Goal: Task Accomplishment & Management: Manage account settings

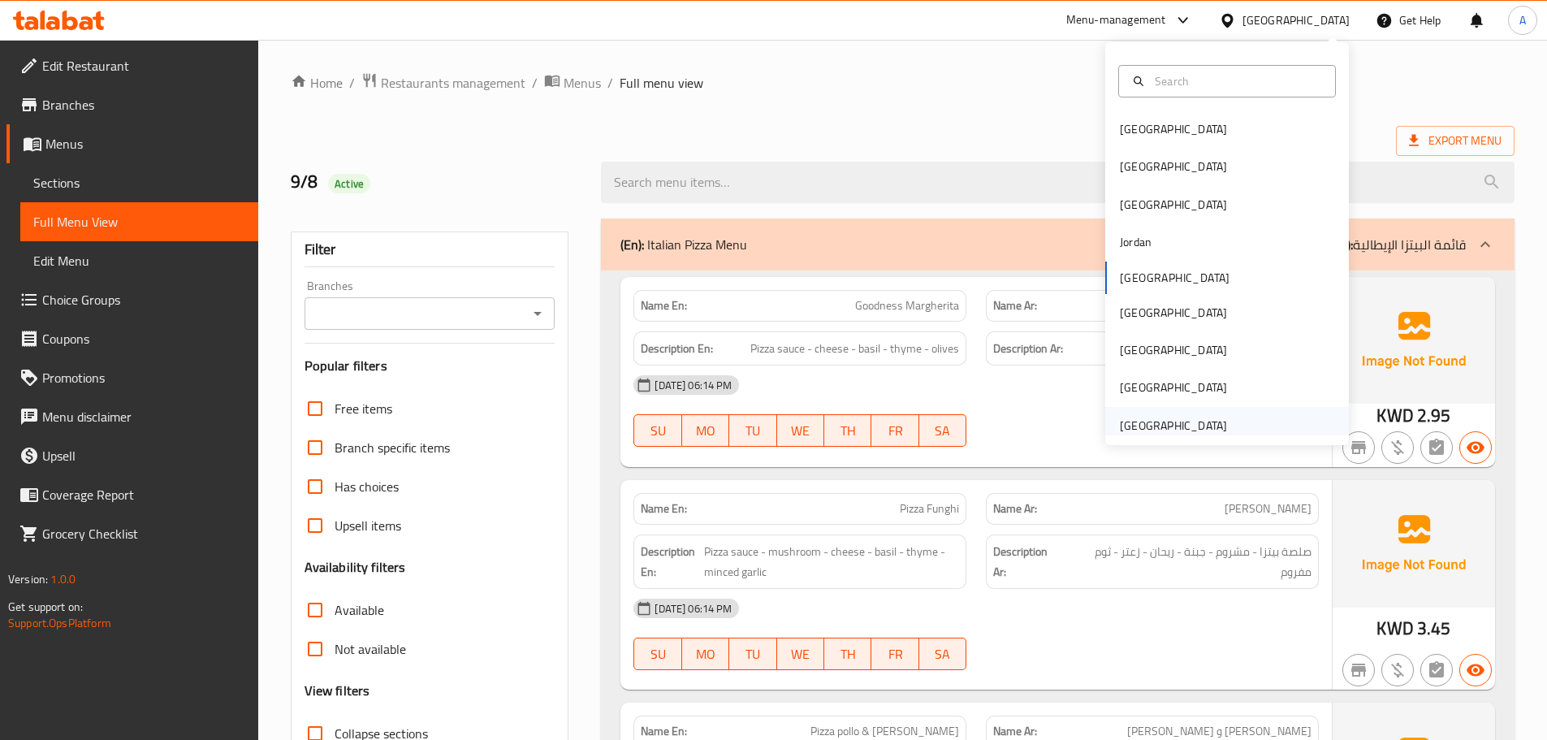
click at [1154, 426] on div "[GEOGRAPHIC_DATA]" at bounding box center [1173, 425] width 107 height 18
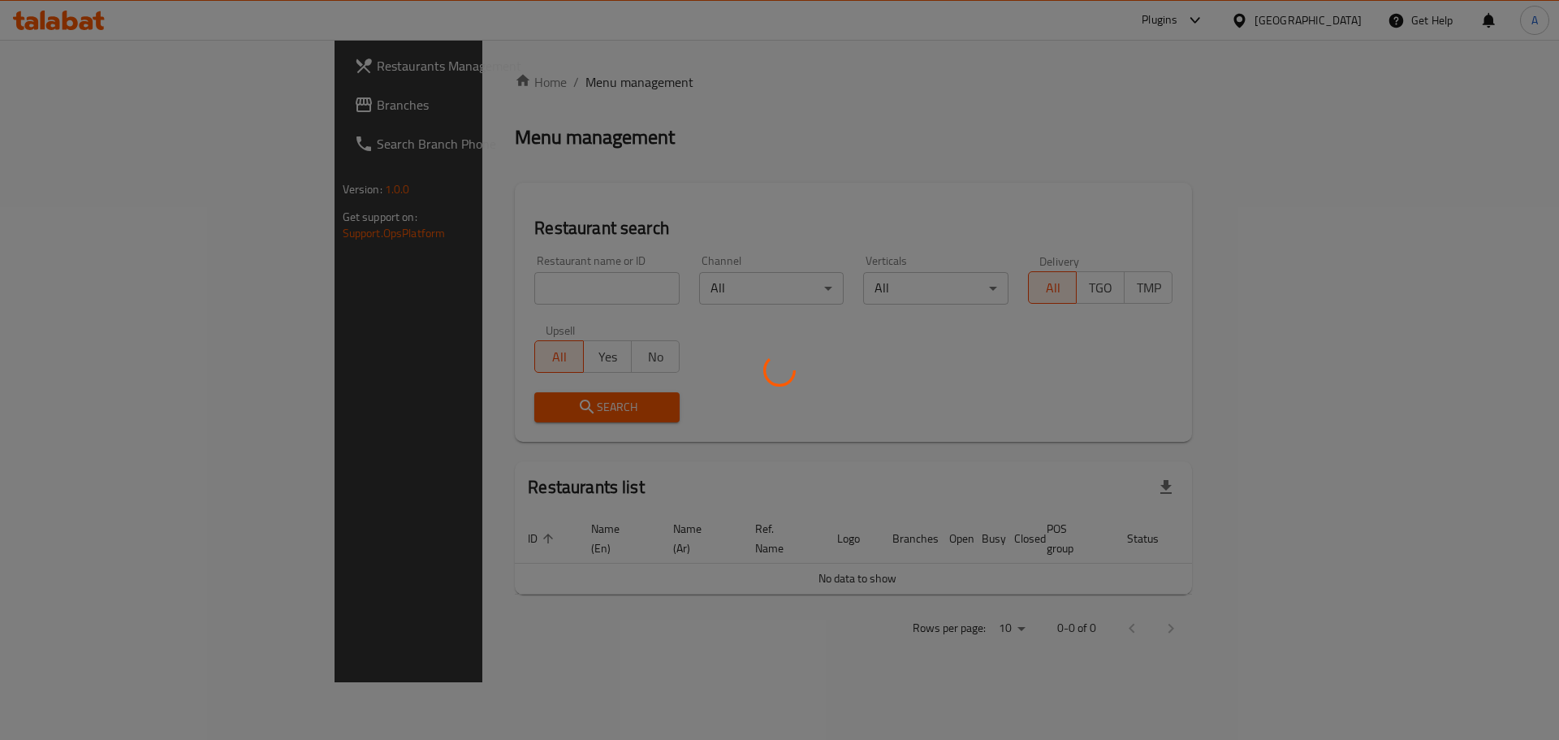
click at [374, 292] on div at bounding box center [779, 370] width 1559 height 740
click at [405, 289] on div at bounding box center [779, 370] width 1559 height 740
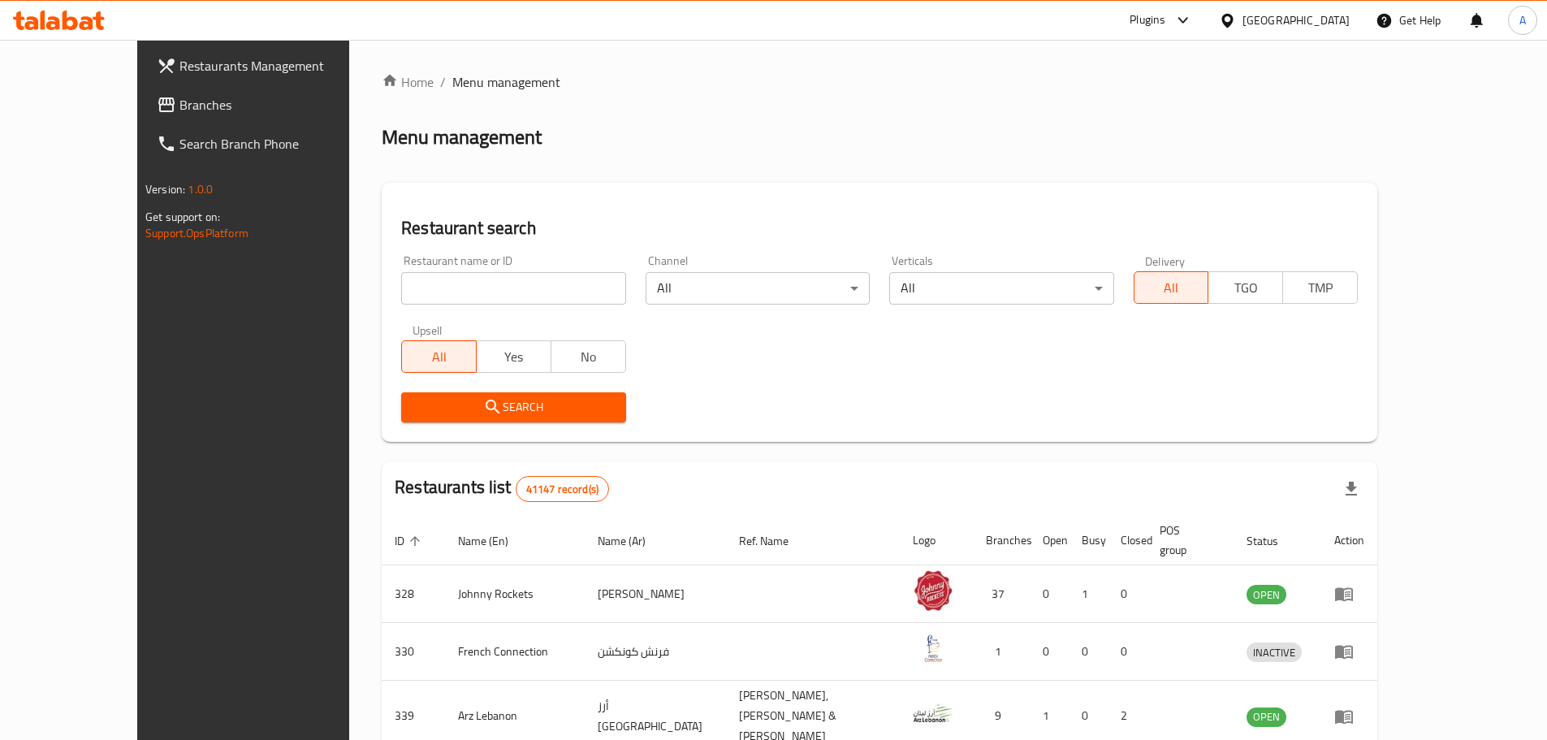
click at [411, 288] on input "search" at bounding box center [513, 288] width 224 height 32
click at [413, 288] on input "search" at bounding box center [513, 288] width 224 height 32
paste input "Rolls Rice Magic"
type input "Rolls Rice Magic"
click button "Search" at bounding box center [513, 407] width 224 height 30
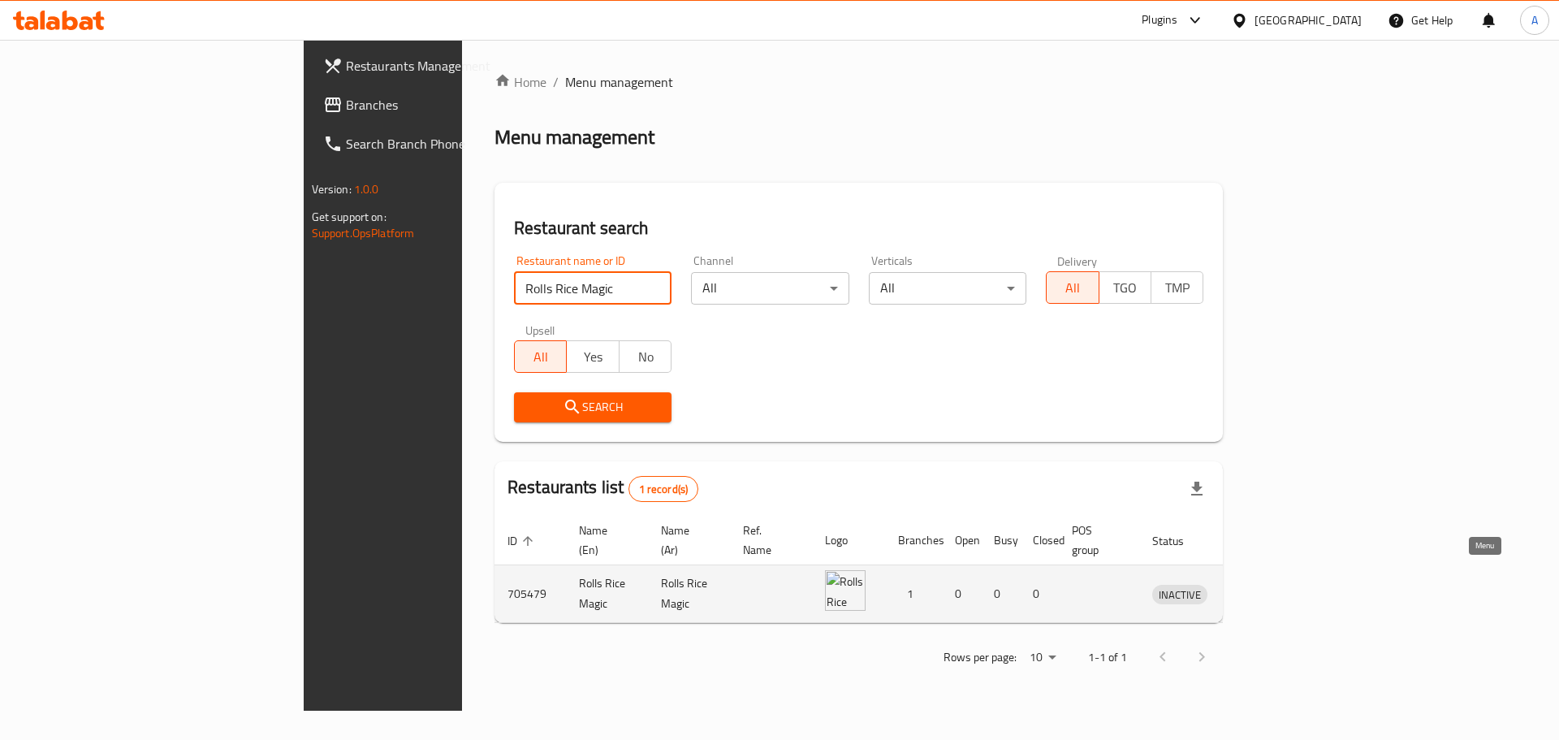
click at [1259, 584] on icon "enhanced table" at bounding box center [1249, 593] width 19 height 19
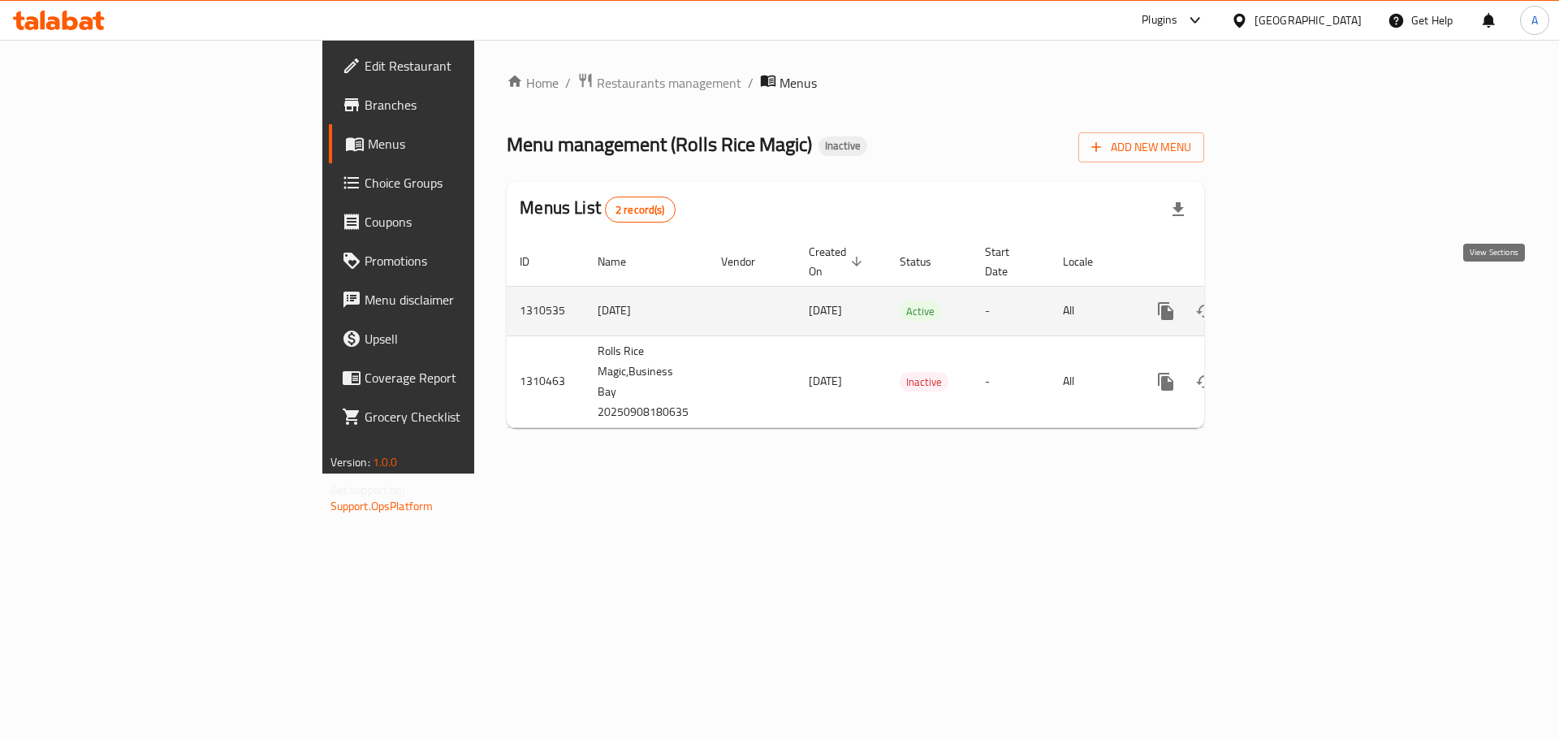
click at [1292, 301] on icon "enhanced table" at bounding box center [1282, 310] width 19 height 19
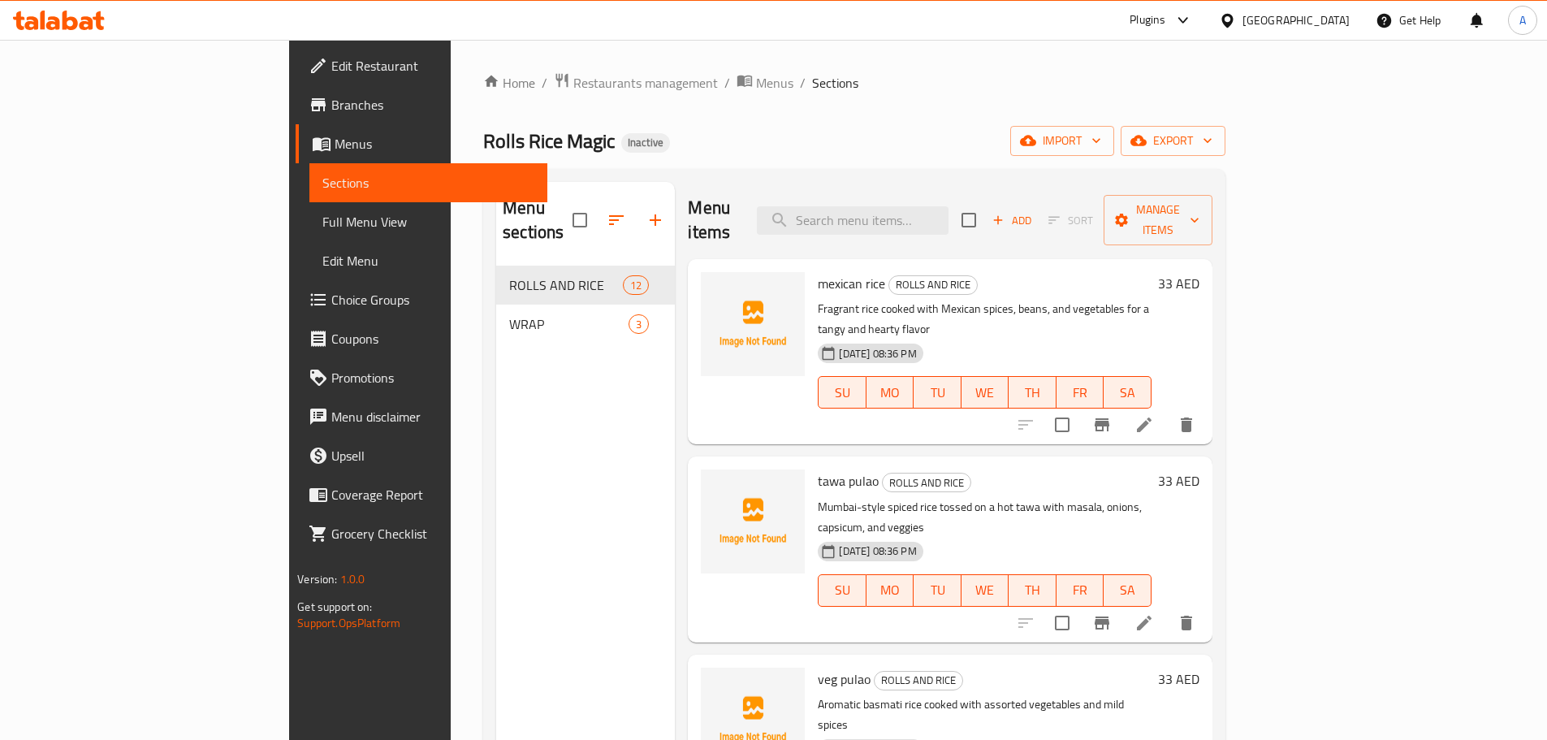
click at [322, 222] on span "Full Menu View" at bounding box center [428, 221] width 212 height 19
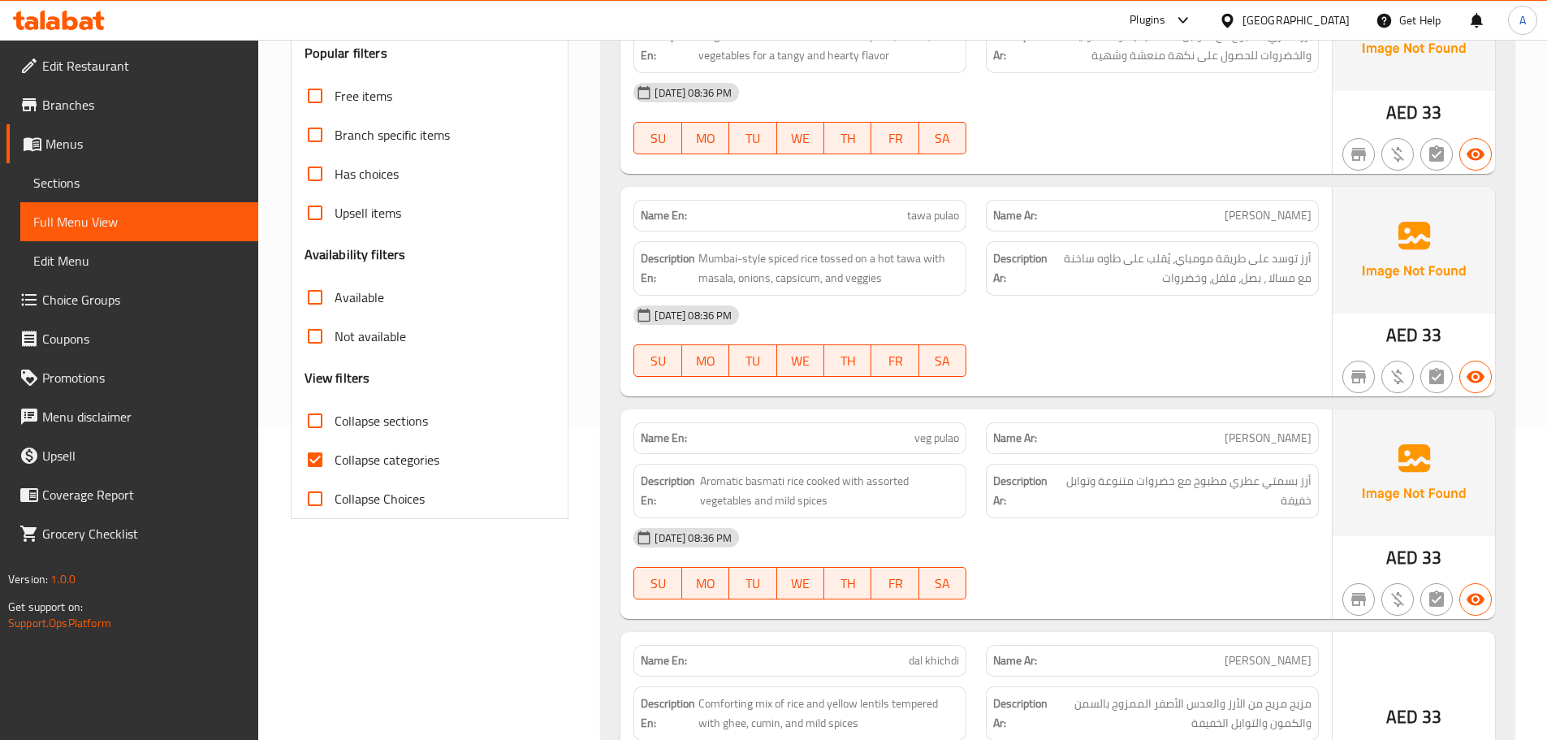
scroll to position [325, 0]
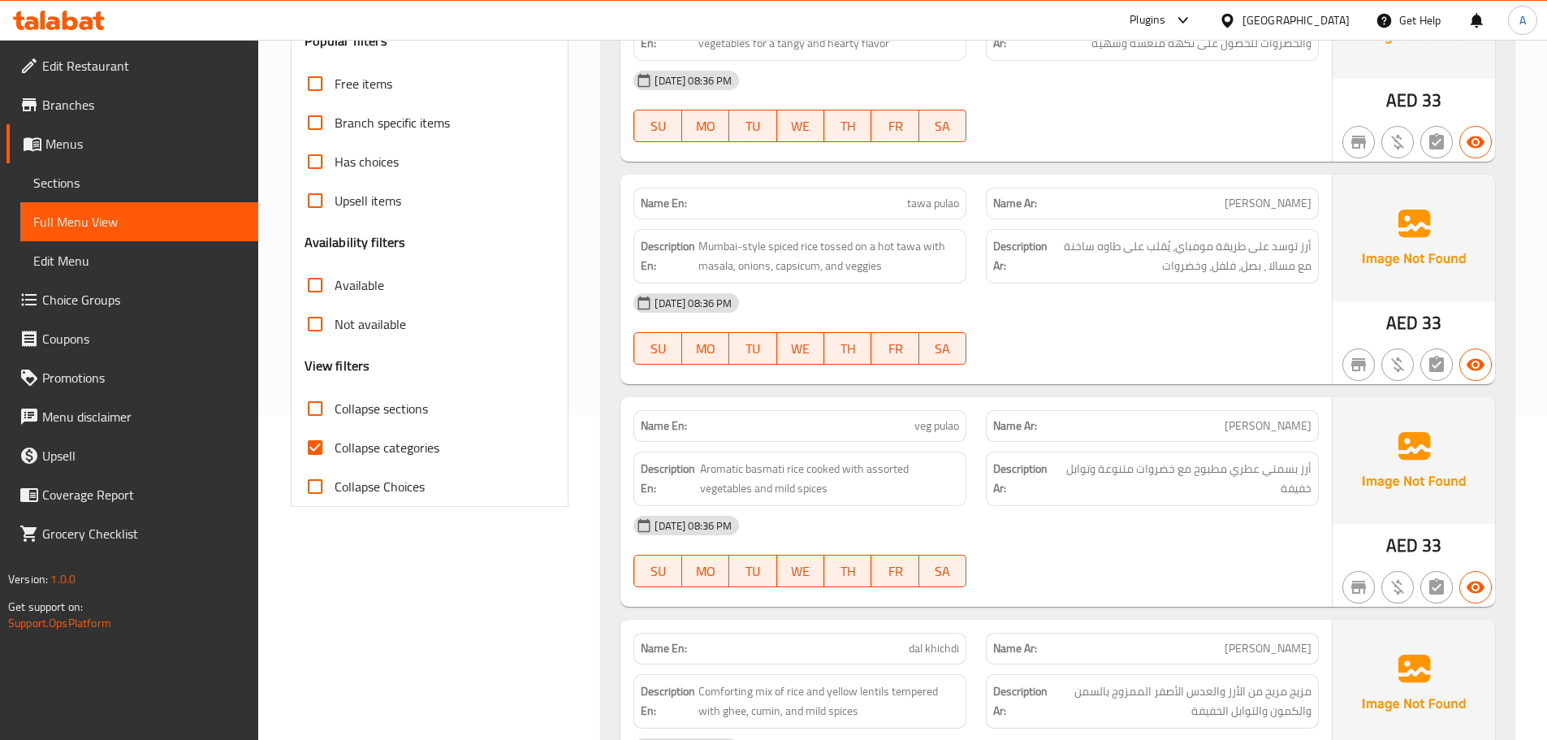
click at [363, 453] on span "Collapse categories" at bounding box center [386, 447] width 105 height 19
click at [334, 453] on input "Collapse categories" at bounding box center [315, 447] width 39 height 39
checkbox input "false"
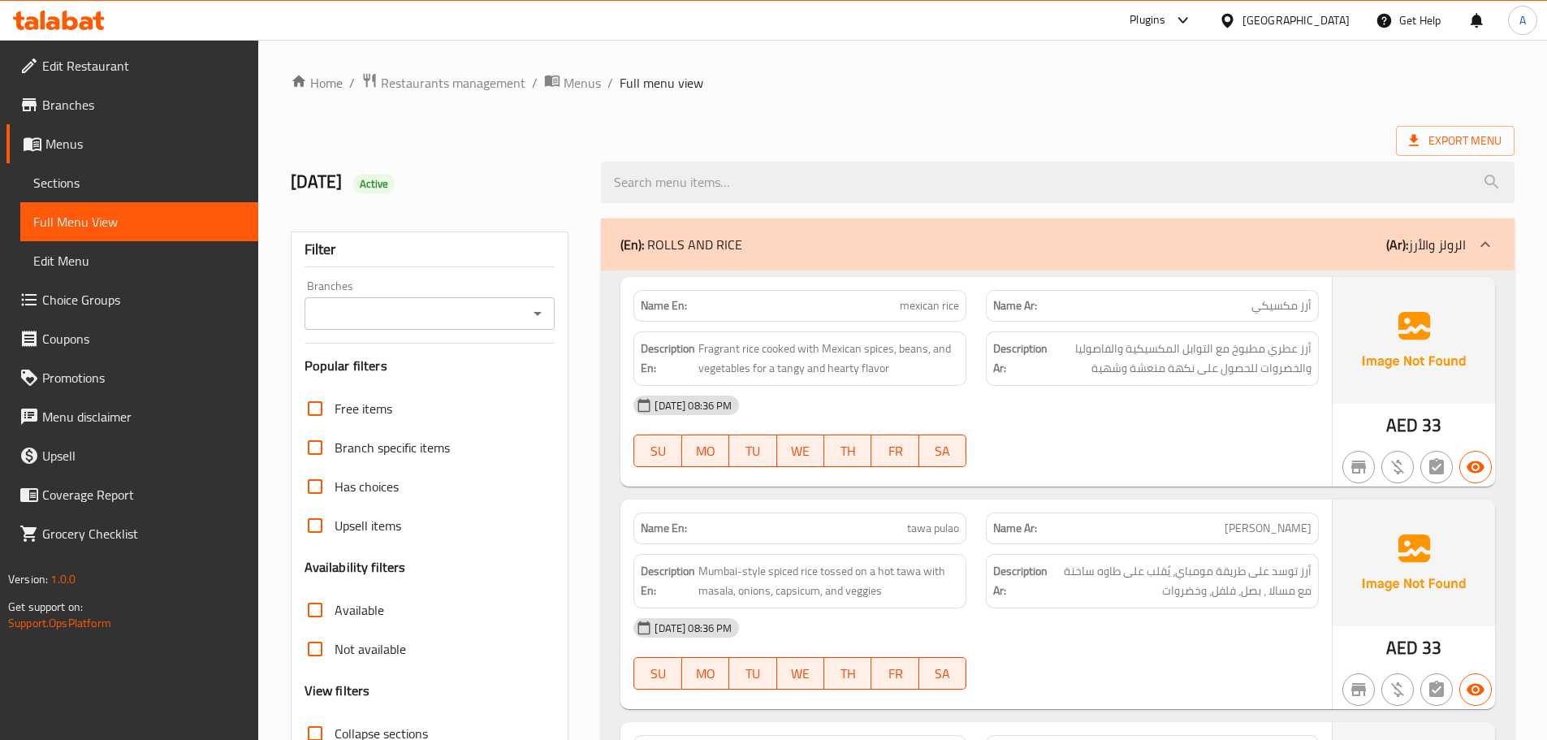
click at [1229, 443] on div "08-09-2025 08:36 PM SU MO TU WE TH FR SA" at bounding box center [975, 431] width 705 height 91
click at [828, 366] on span "Fragrant rice cooked with Mexican spices, beans, and vegetables for a tangy and…" at bounding box center [828, 359] width 261 height 40
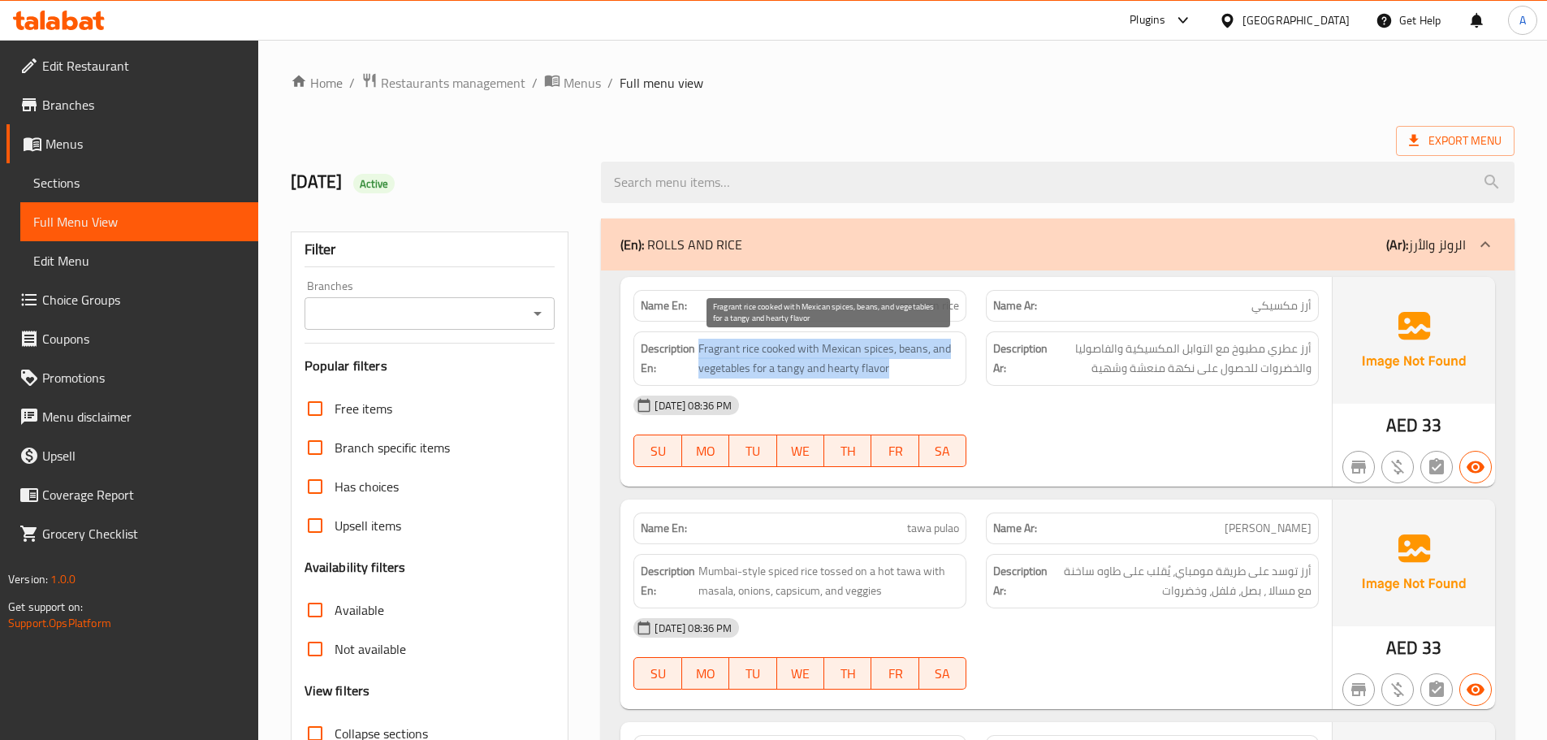
click at [828, 366] on span "Fragrant rice cooked with Mexican spices, beans, and vegetables for a tangy and…" at bounding box center [828, 359] width 261 height 40
copy span "Fragrant rice cooked with Mexican spices, beans, and vegetables for a tangy and…"
click at [828, 363] on span "Fragrant rice cooked with Mexican spices, beans, and vegetables for a tangy and…" at bounding box center [828, 359] width 261 height 40
click at [841, 373] on span "Fragrant rice cooked with Mexican spices, beans, and vegetables for a tangy and…" at bounding box center [828, 359] width 261 height 40
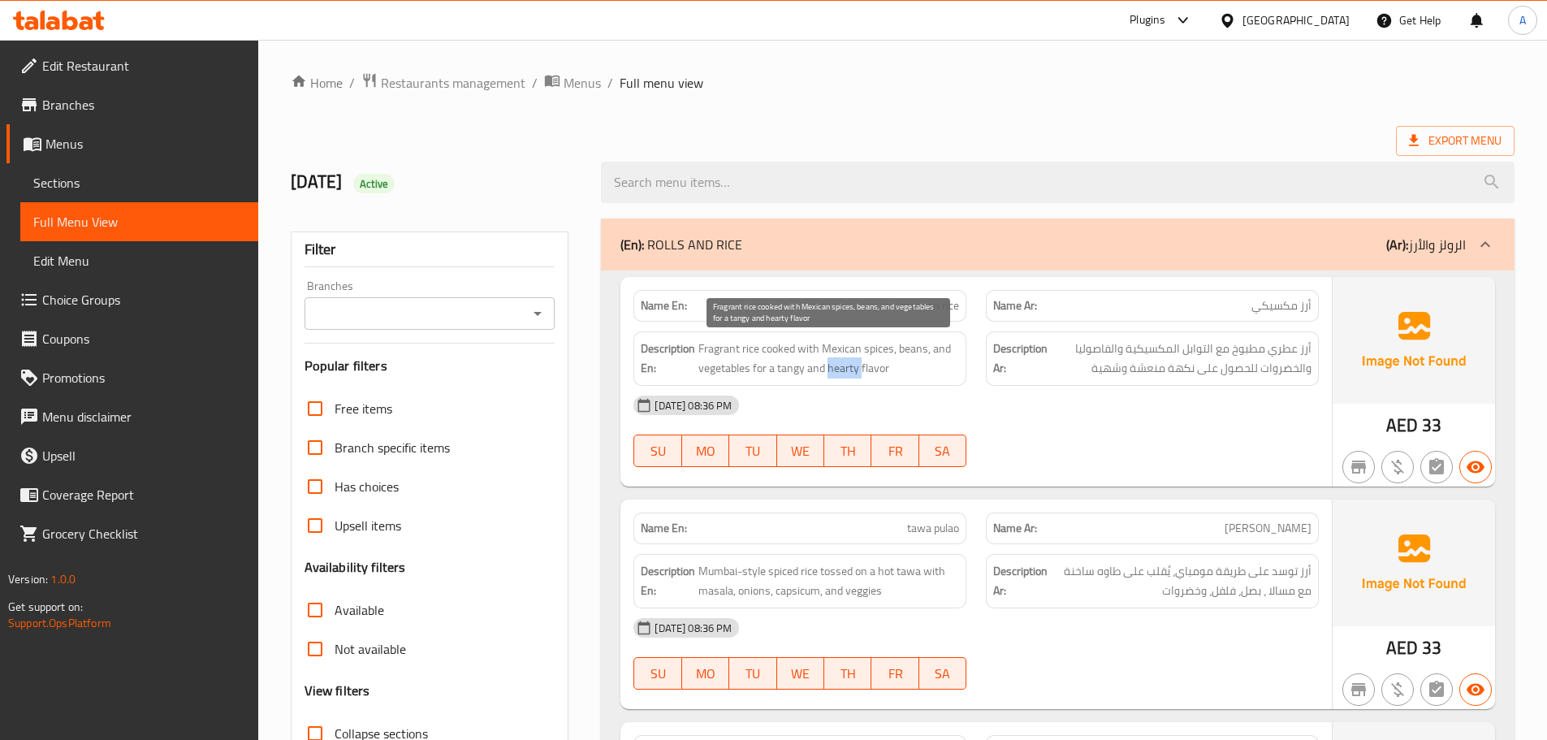
copy span "hearty"
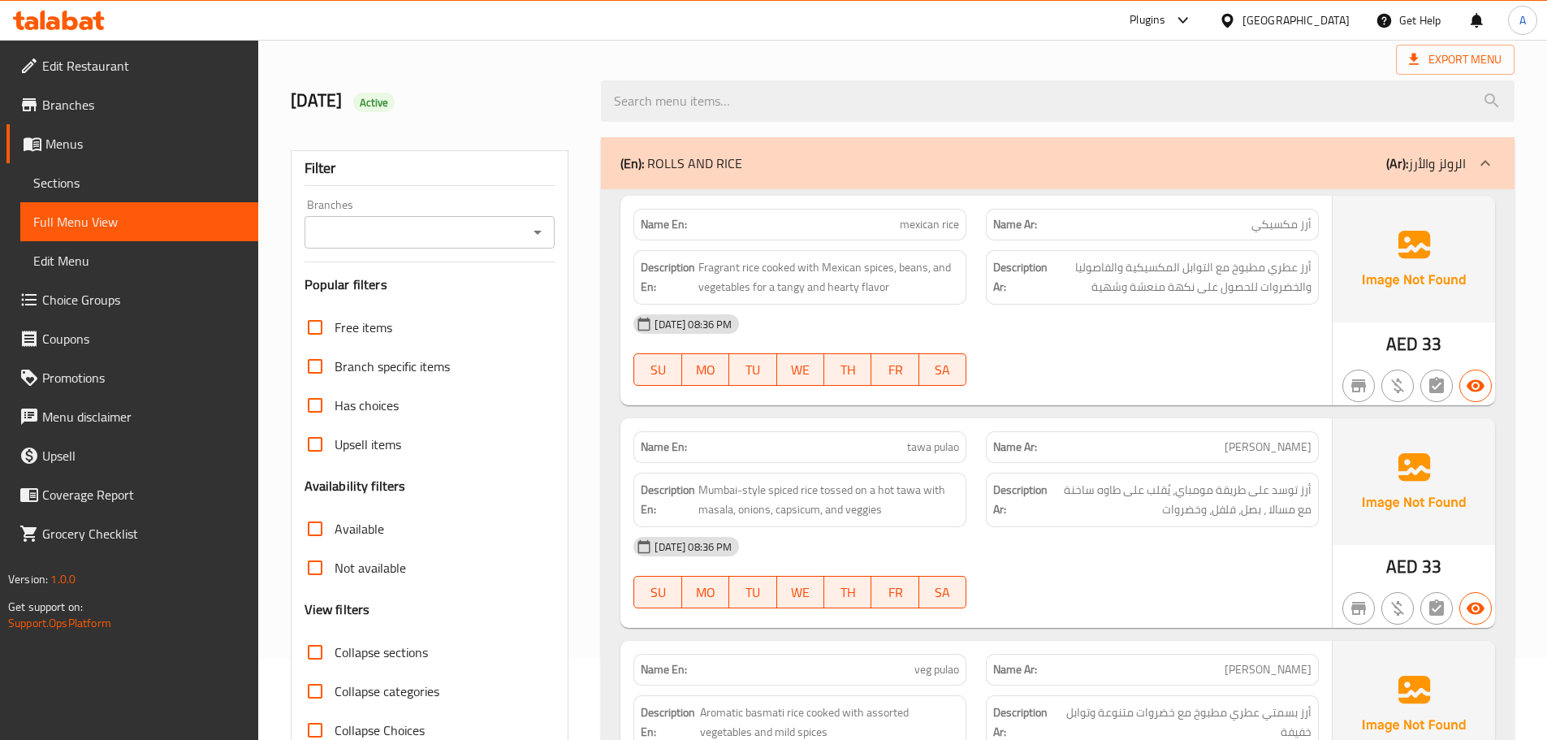
click at [1120, 487] on span "أرز توسد على طريقة مومباي، يُقلب على طاوه ساخنة مع مسالا ، بصل، فلفل، وخضروات" at bounding box center [1180, 500] width 261 height 40
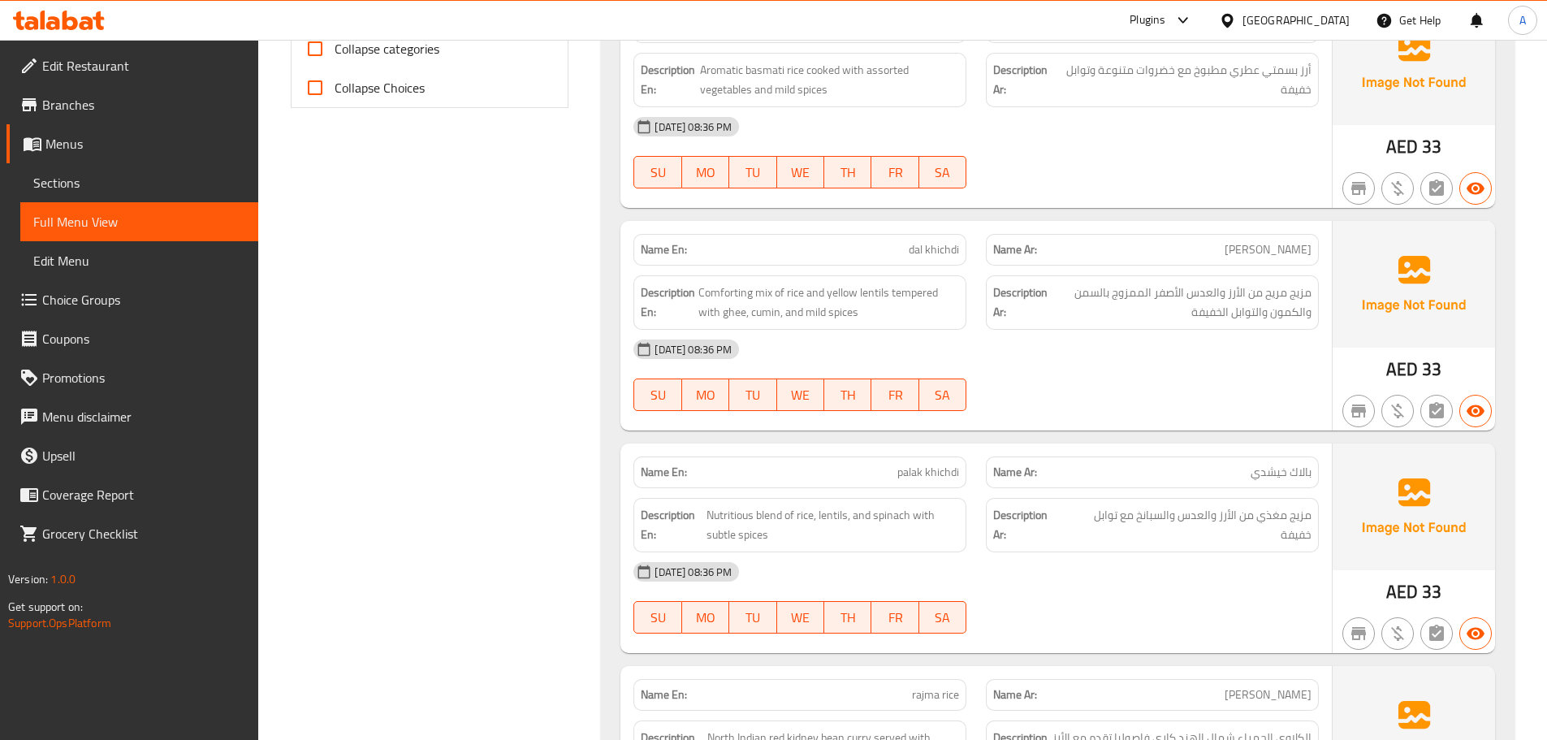
scroll to position [731, 0]
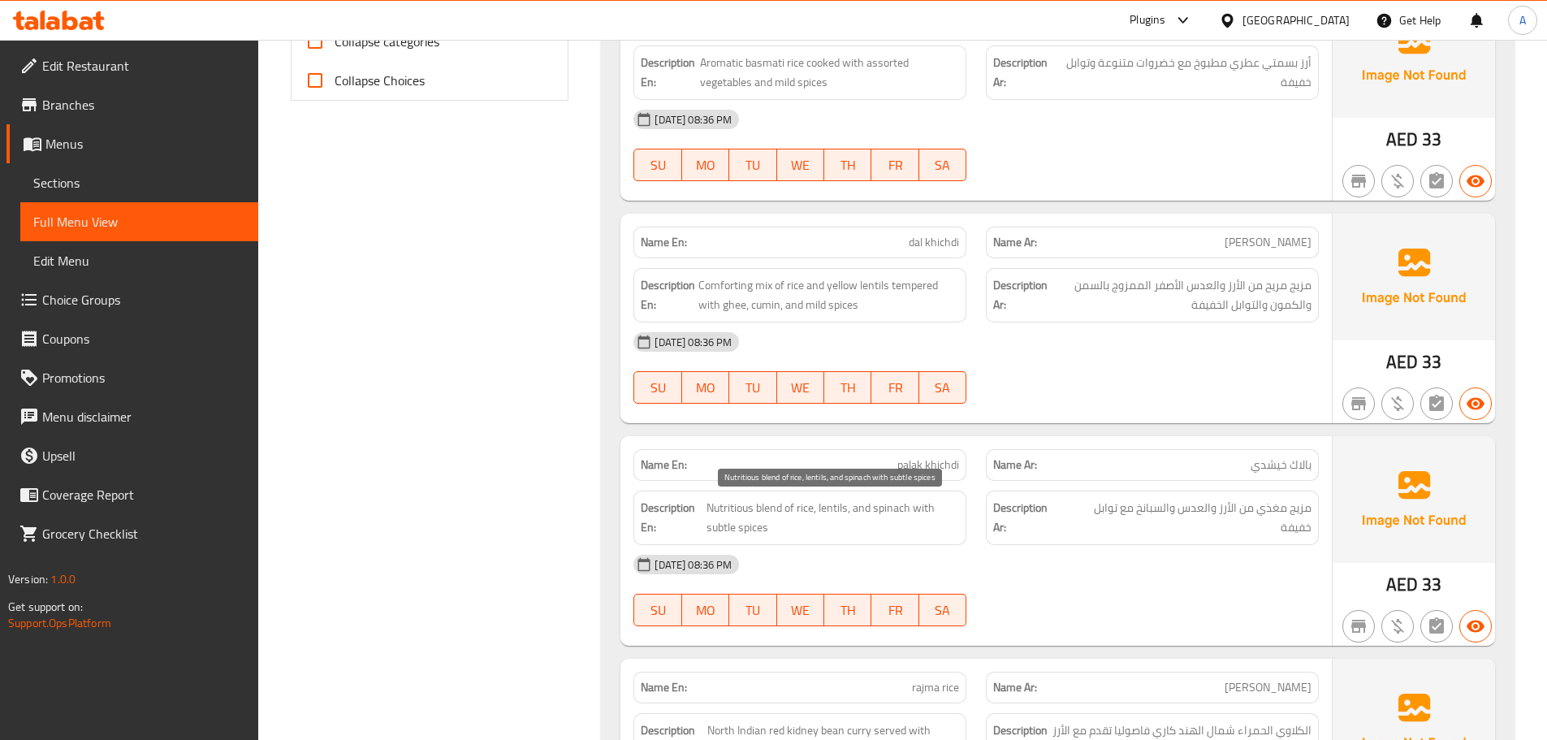
click at [718, 535] on span "Nutritious blend of rice, lentils, and spinach with subtle spices" at bounding box center [832, 518] width 252 height 40
copy span "subtle"
click at [1236, 608] on div "08-09-2025 08:36 PM SU MO TU WE TH FR SA" at bounding box center [975, 590] width 705 height 91
click at [714, 524] on span "Nutritious blend of rice, lentils, and spinach with subtle spices" at bounding box center [832, 518] width 252 height 40
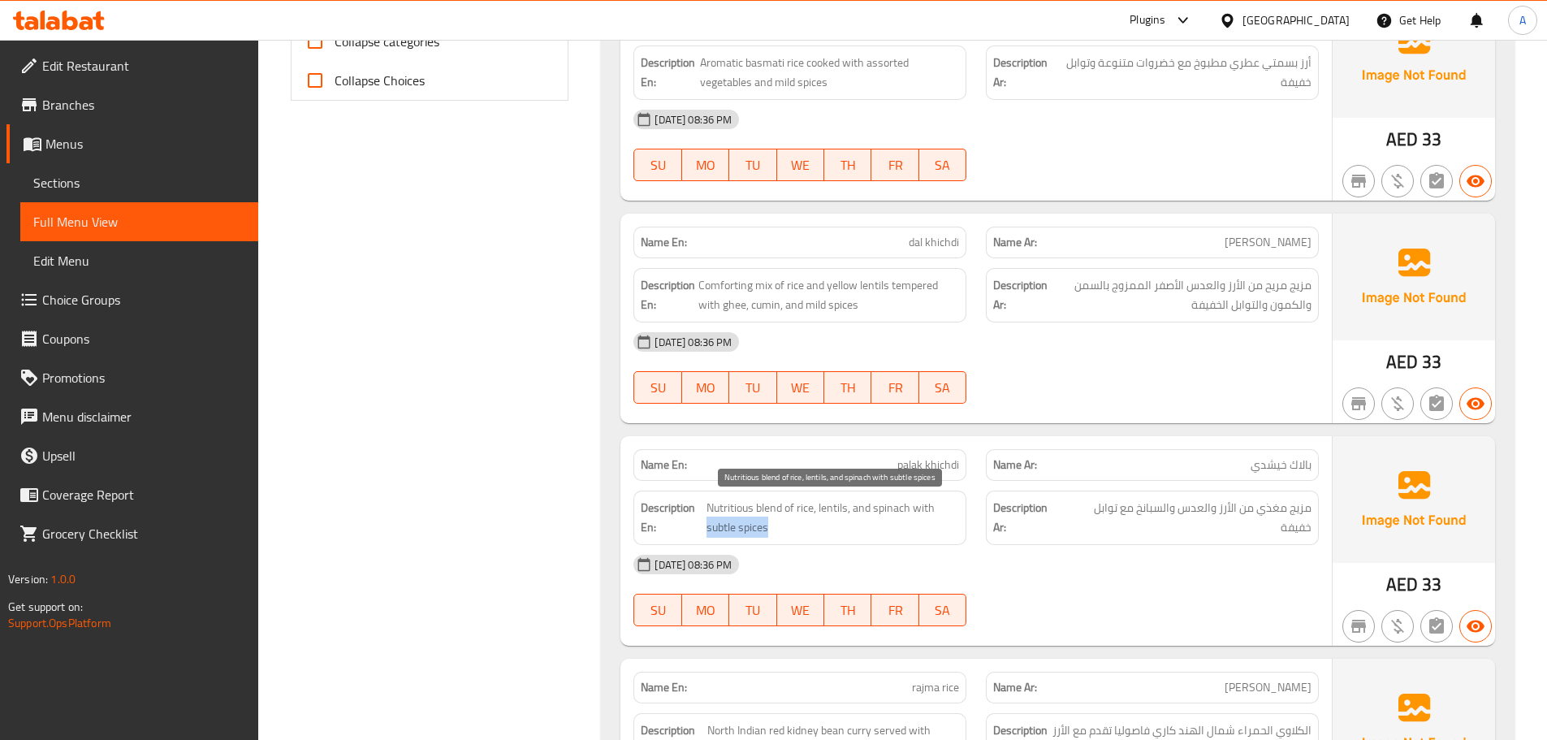
drag, startPoint x: 706, startPoint y: 524, endPoint x: 774, endPoint y: 525, distance: 67.4
click at [774, 525] on span "Nutritious blend of rice, lentils, and spinach with subtle spices" at bounding box center [832, 518] width 252 height 40
copy span "subtle spices"
click at [1246, 575] on div "[DATE] 08:36 PM" at bounding box center [975, 564] width 705 height 39
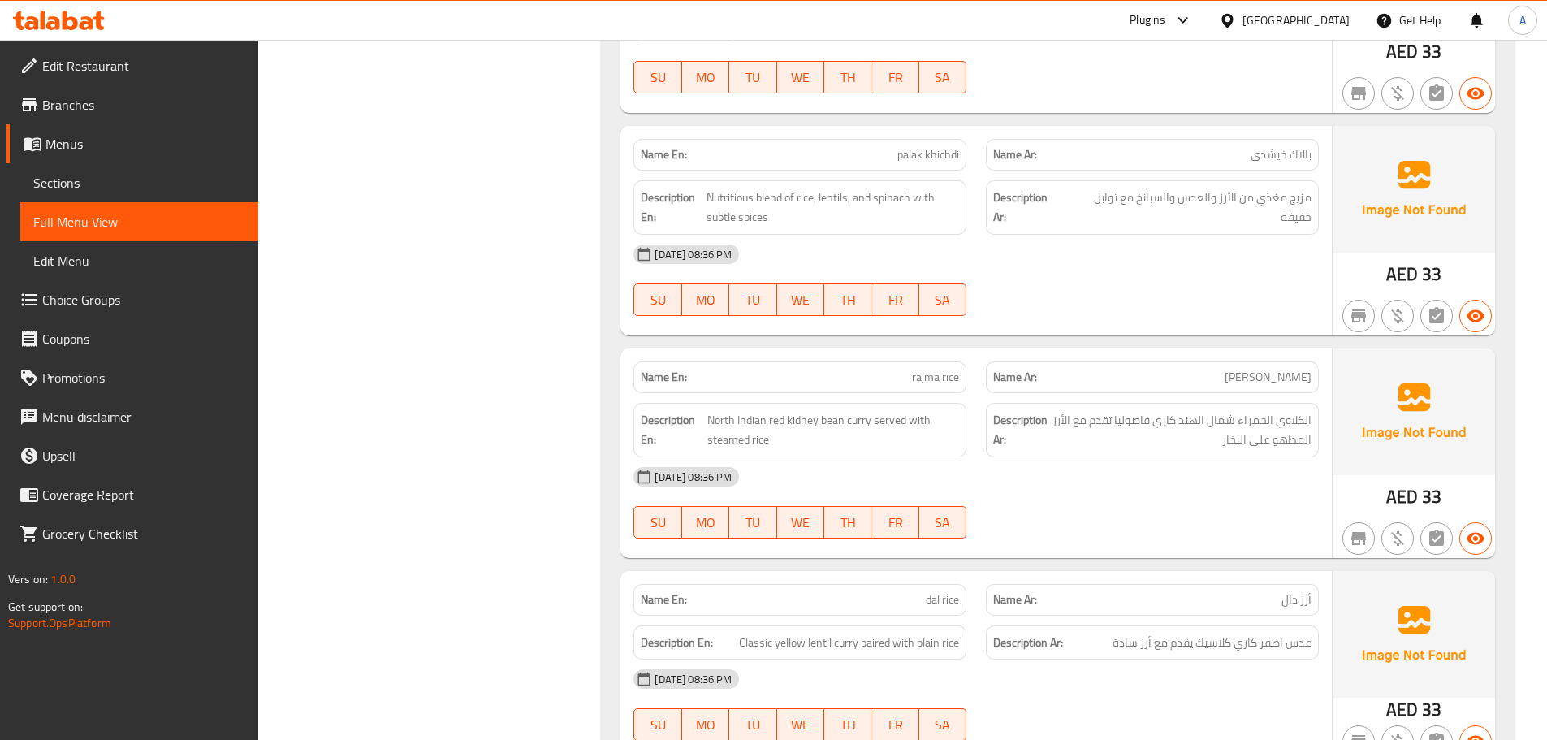
scroll to position [1055, 0]
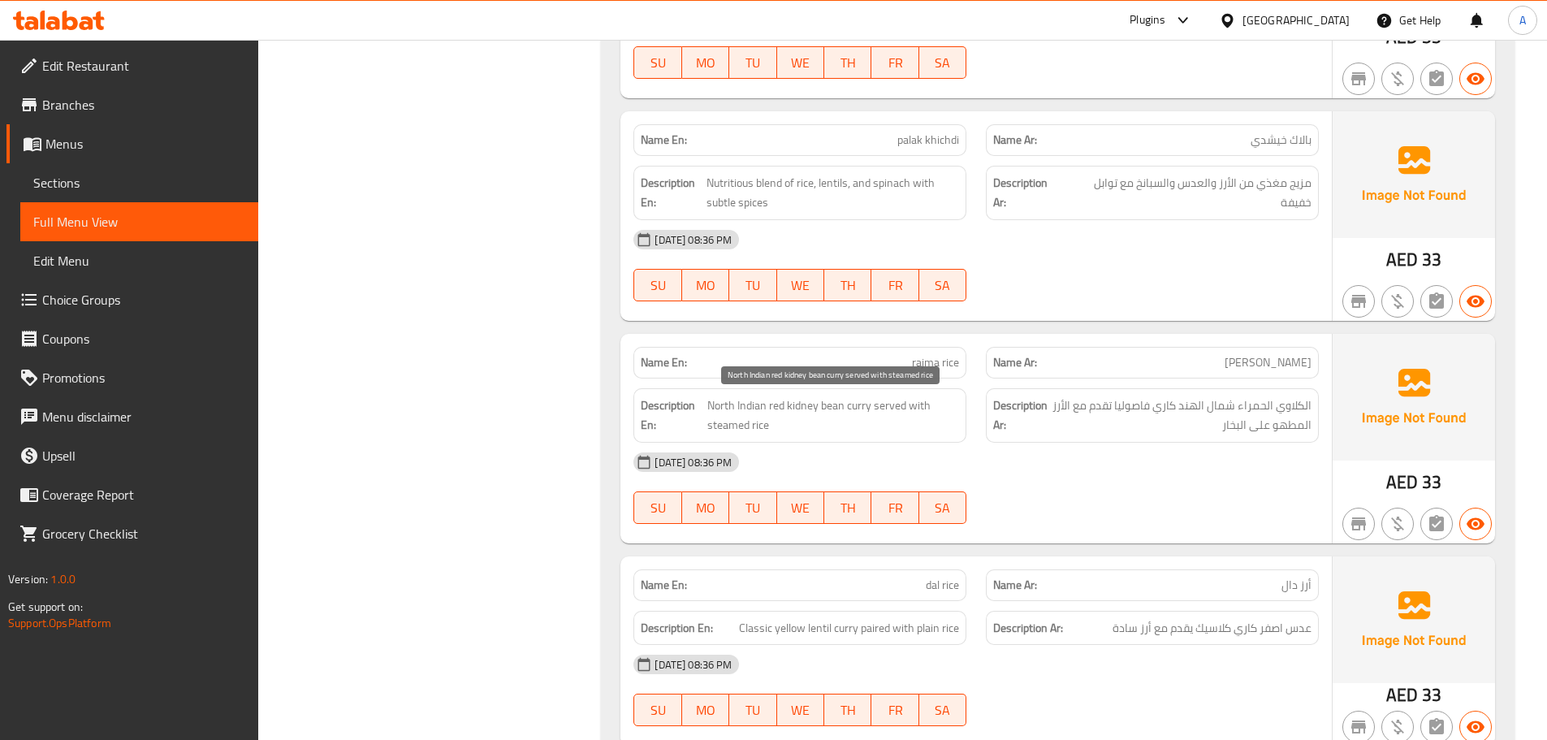
click at [790, 403] on span "North Indian red kidney bean curry served with steamed rice" at bounding box center [833, 415] width 252 height 40
copy span "kidney"
click at [849, 426] on span "North Indian red kidney bean curry served with steamed rice" at bounding box center [833, 415] width 252 height 40
drag, startPoint x: 770, startPoint y: 408, endPoint x: 845, endPoint y: 404, distance: 75.6
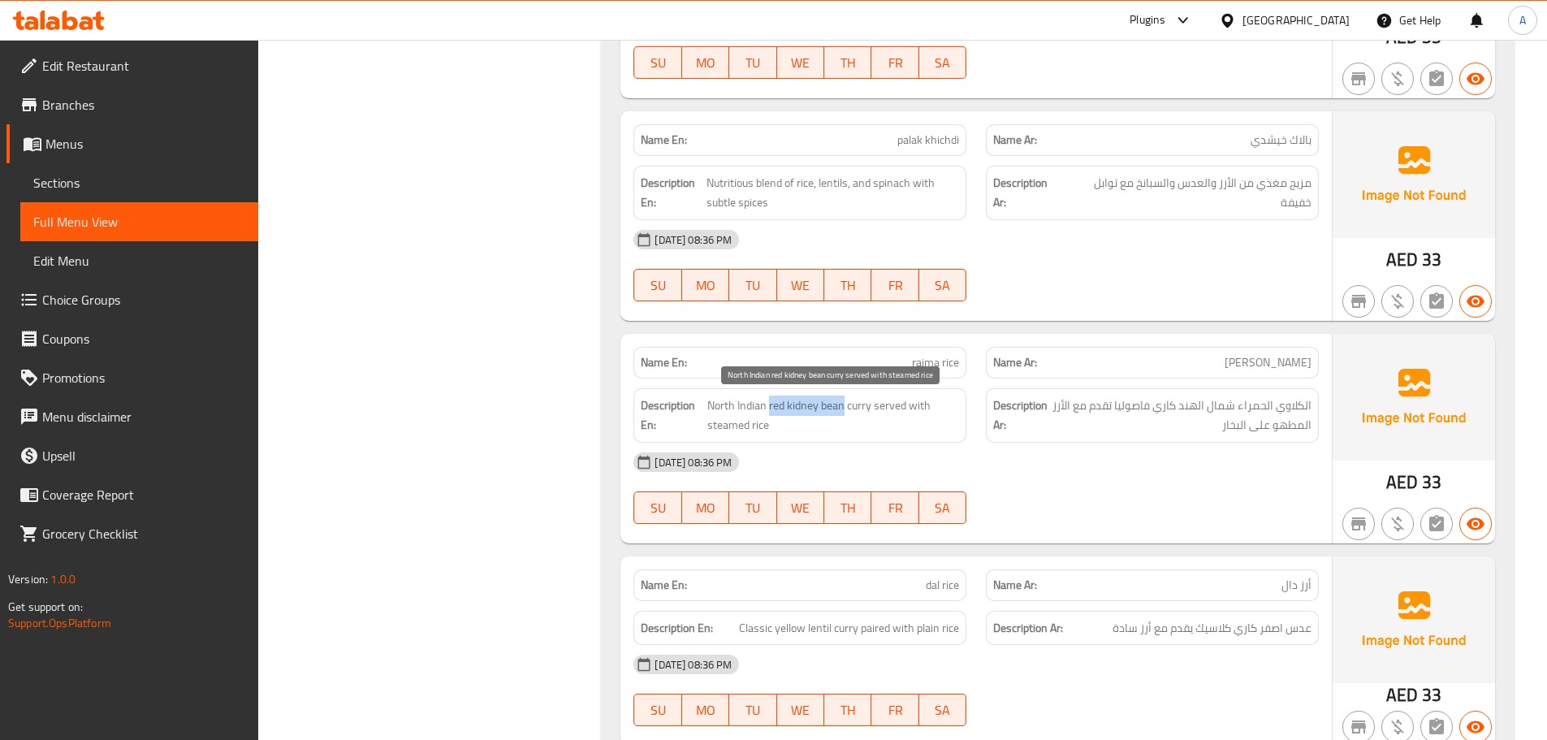
click at [845, 404] on span "North Indian red kidney bean curry served with steamed rice" at bounding box center [833, 415] width 252 height 40
copy span "red kidney bean"
click at [1176, 491] on div "08-09-2025 08:36 PM SU MO TU WE TH FR SA" at bounding box center [975, 487] width 705 height 91
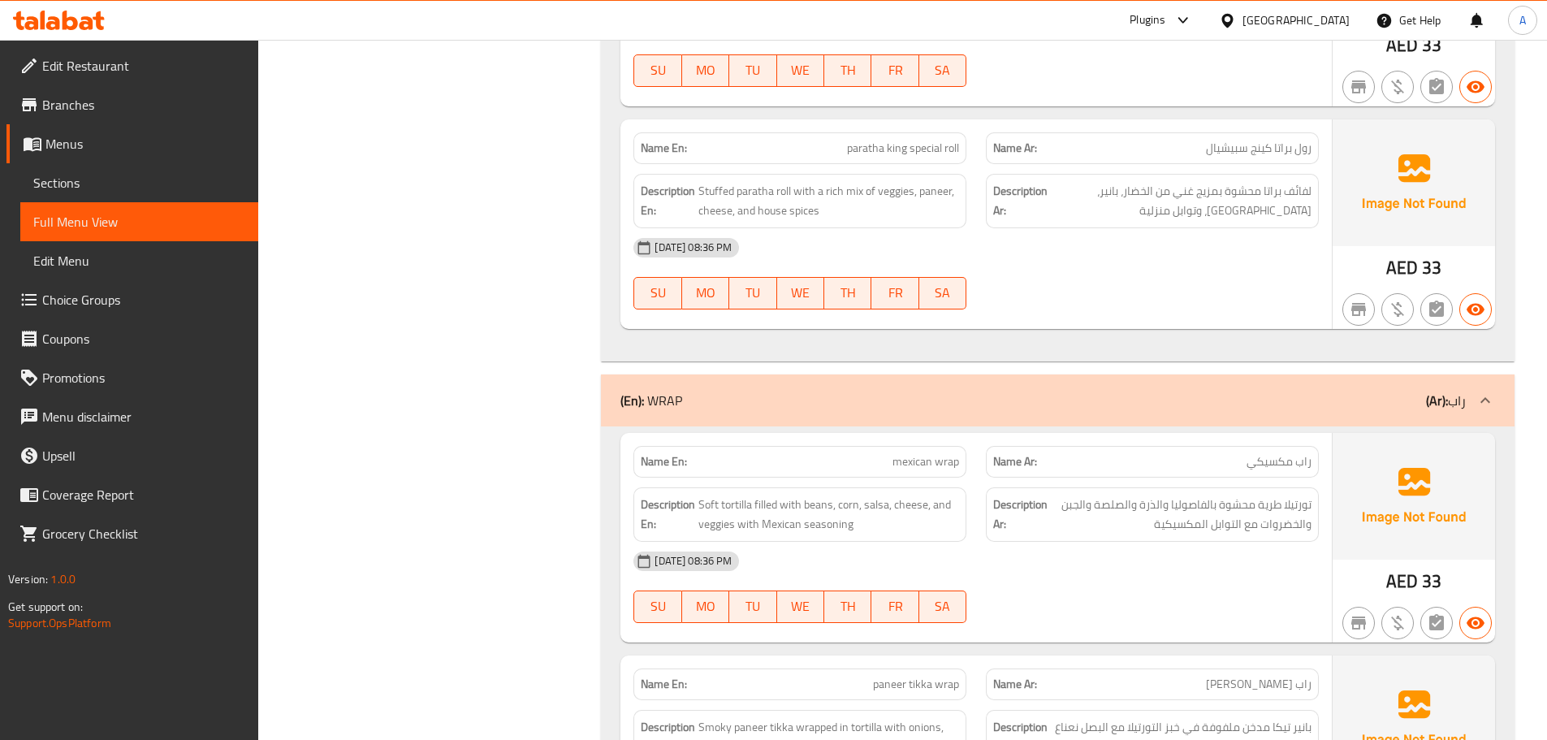
scroll to position [0, 0]
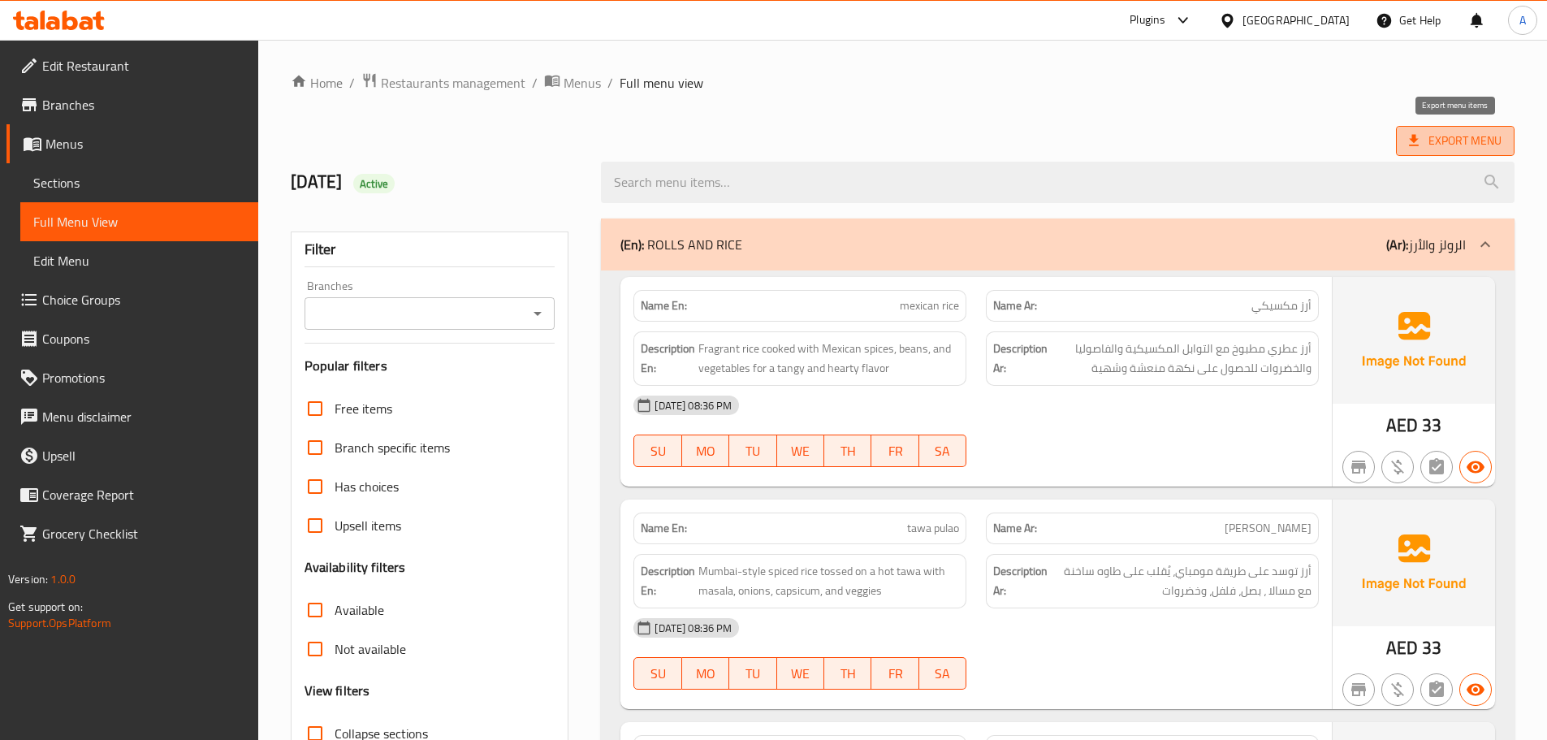
click at [1481, 142] on span "Export Menu" at bounding box center [1455, 141] width 93 height 20
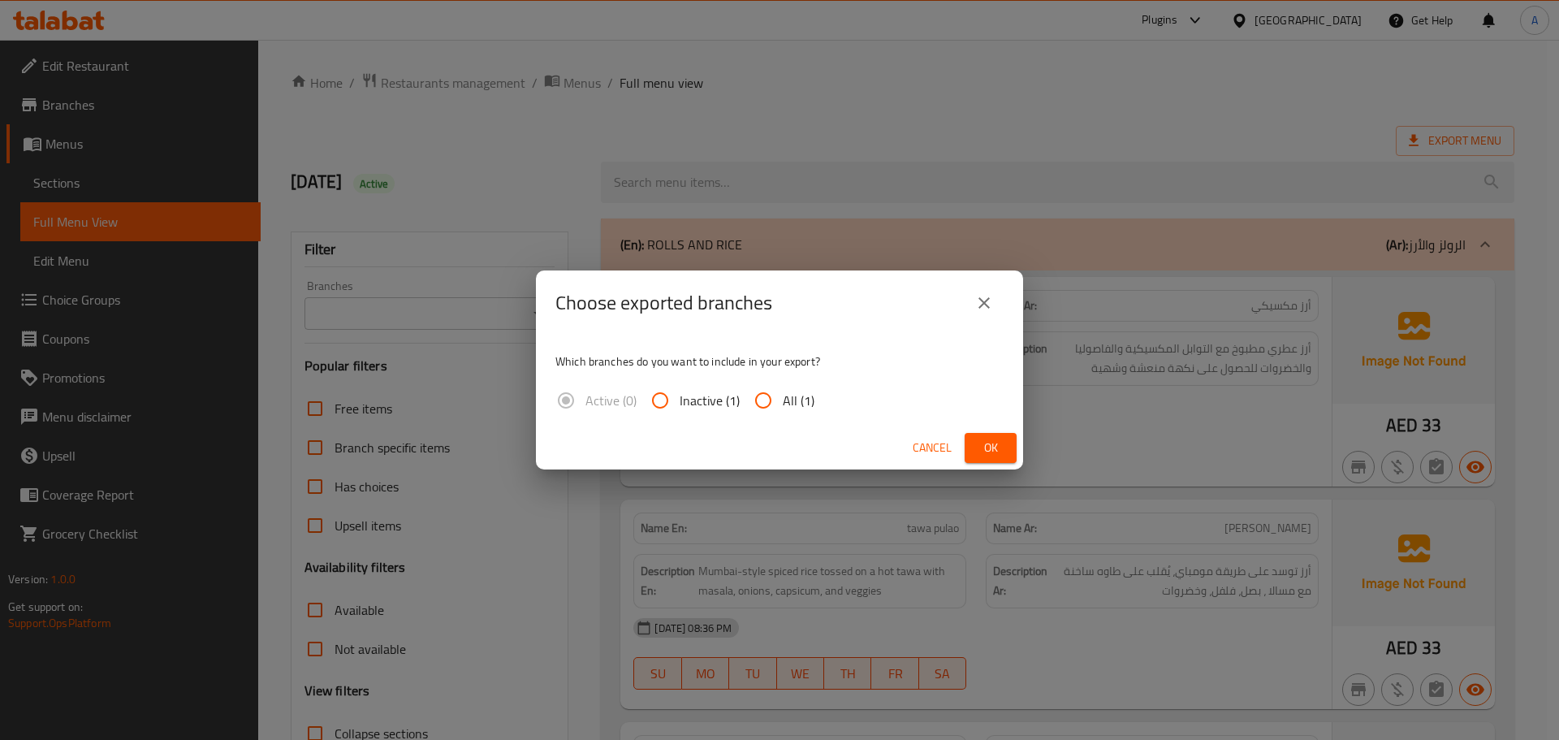
click at [781, 403] on input "All (1)" at bounding box center [763, 400] width 39 height 39
radio input "true"
click at [974, 442] on button "Ok" at bounding box center [990, 448] width 52 height 30
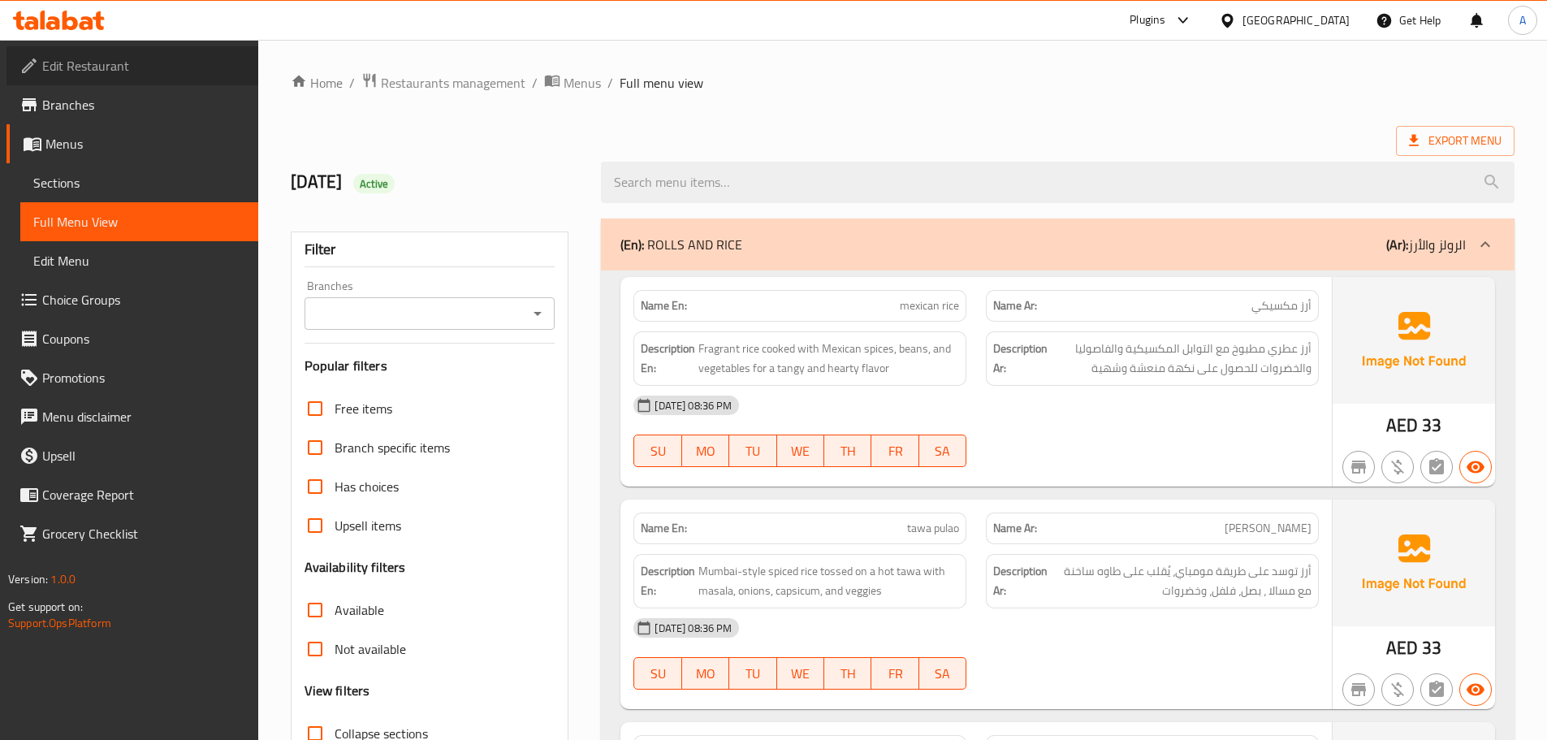
click at [97, 63] on span "Edit Restaurant" at bounding box center [143, 65] width 203 height 19
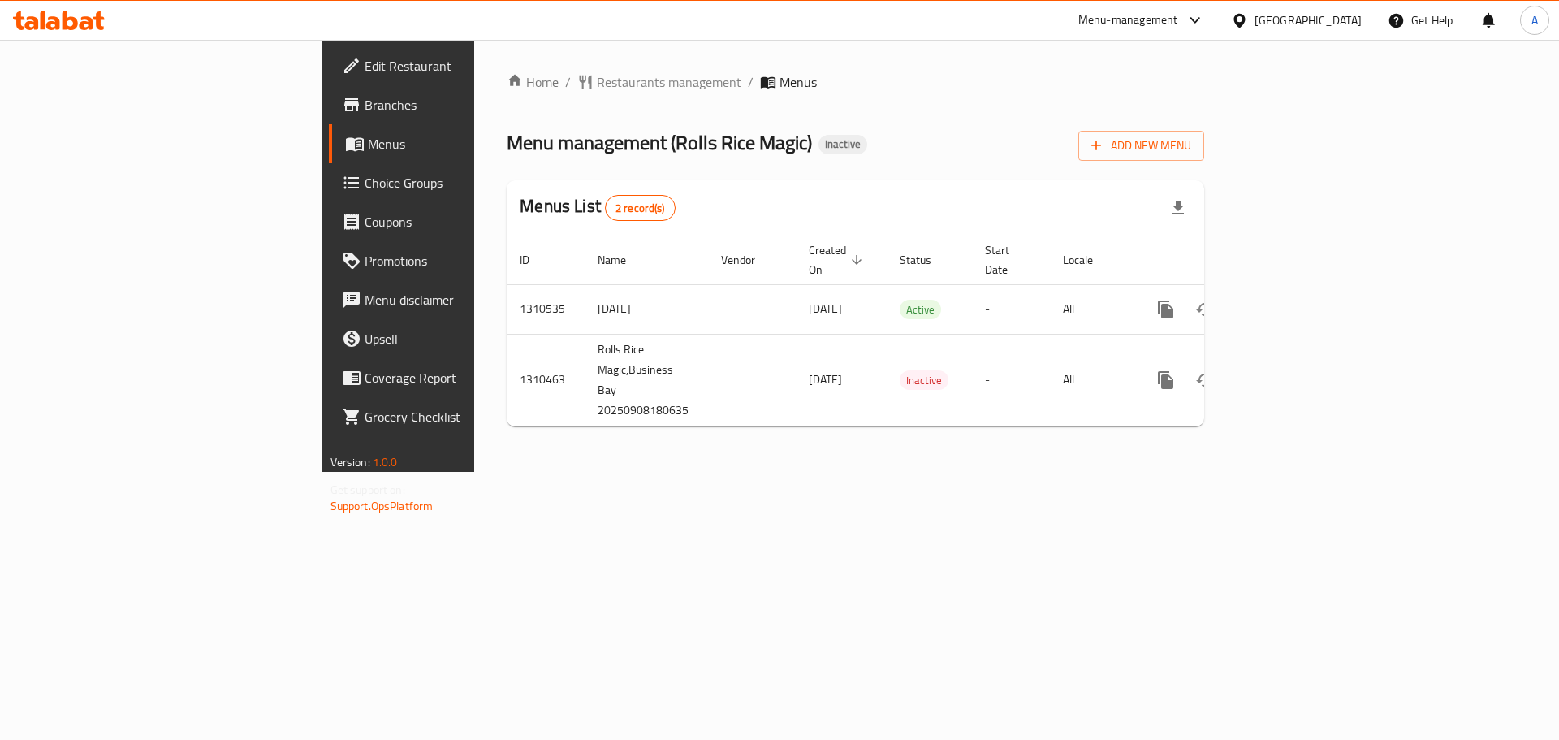
click at [589, 472] on div "Home / Restaurants management / Menus Menu management ( Rolls Rice Magic ) Inac…" at bounding box center [855, 256] width 762 height 432
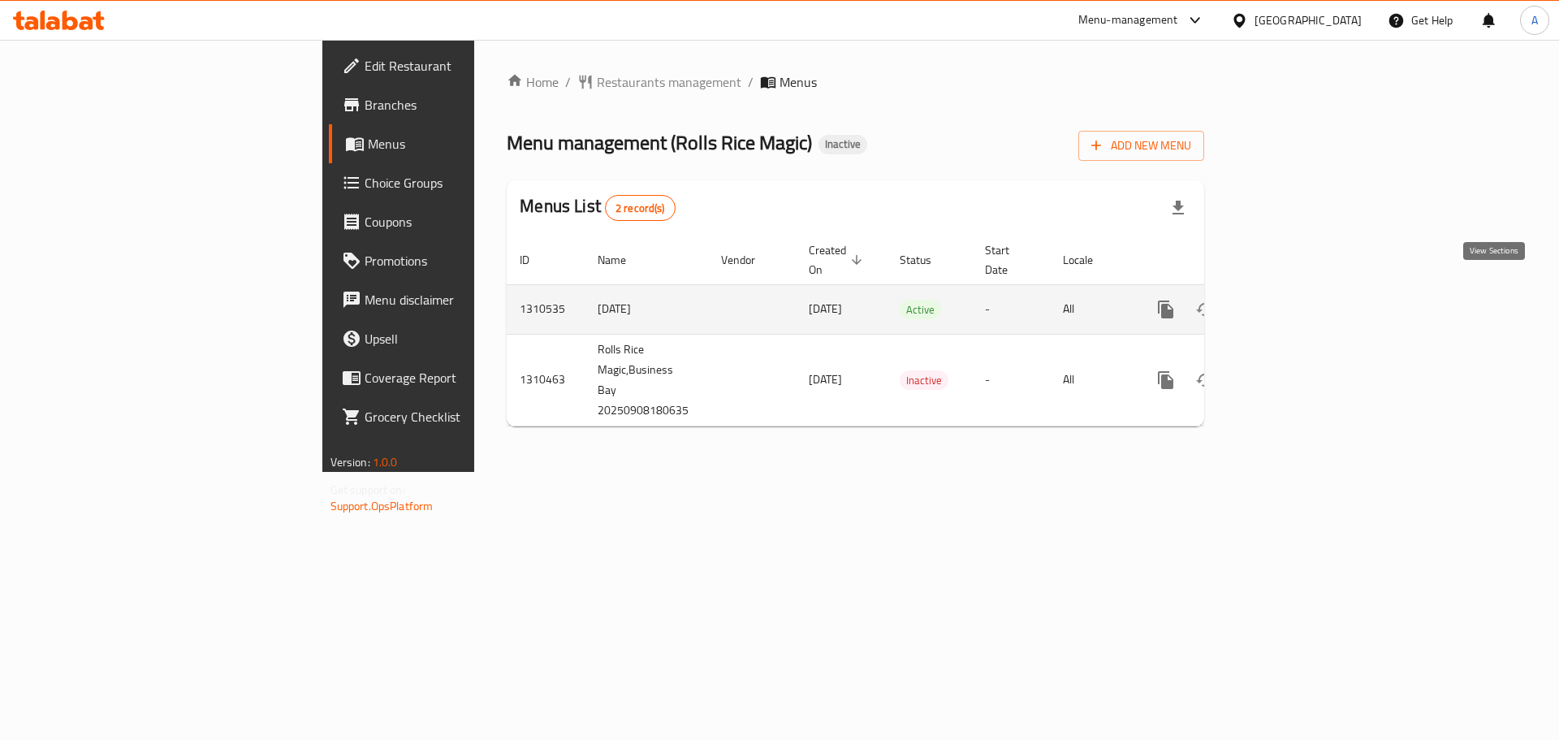
click at [1302, 293] on link "enhanced table" at bounding box center [1282, 309] width 39 height 39
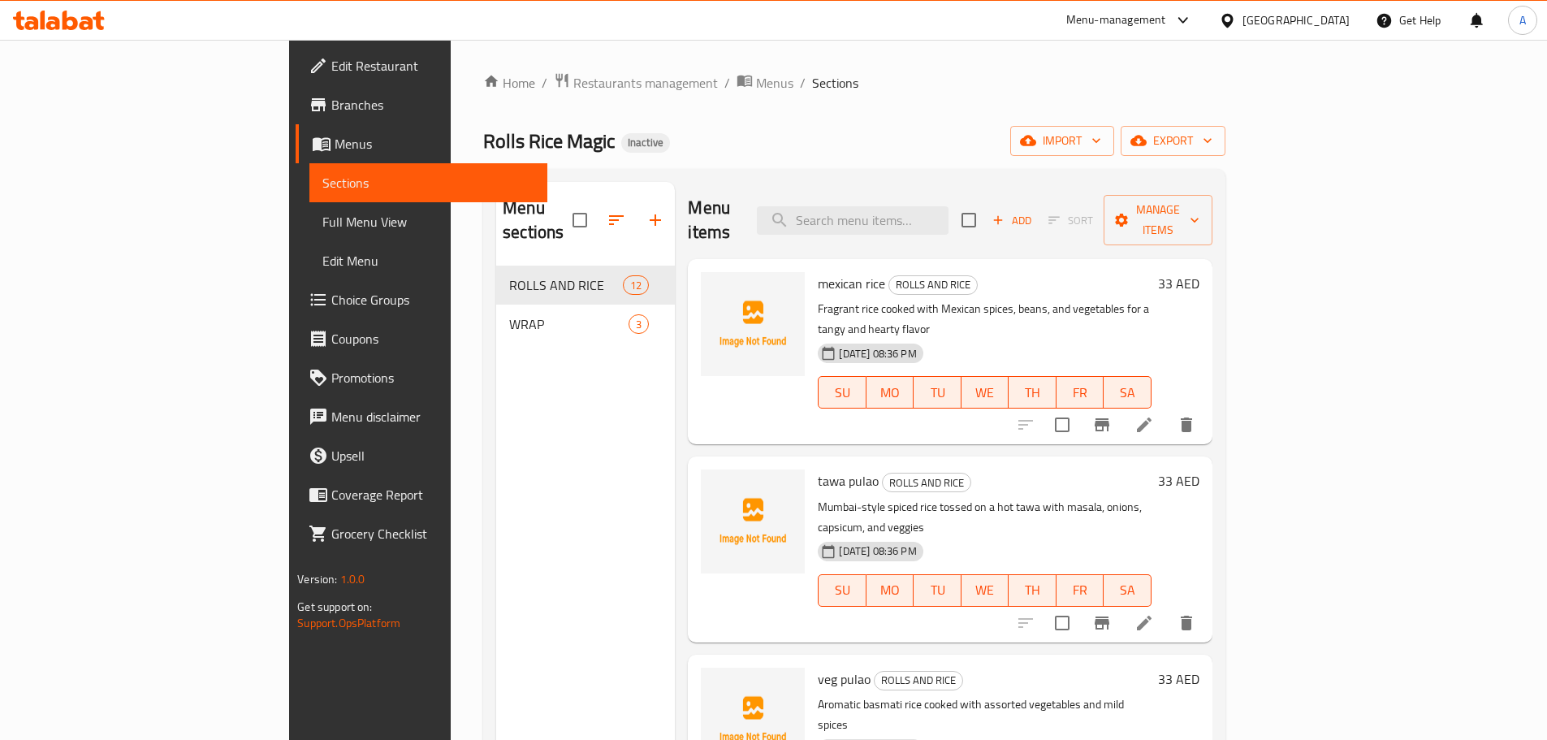
click at [1104, 469] on h6 "tawa pulao ROLLS AND RICE" at bounding box center [984, 480] width 333 height 23
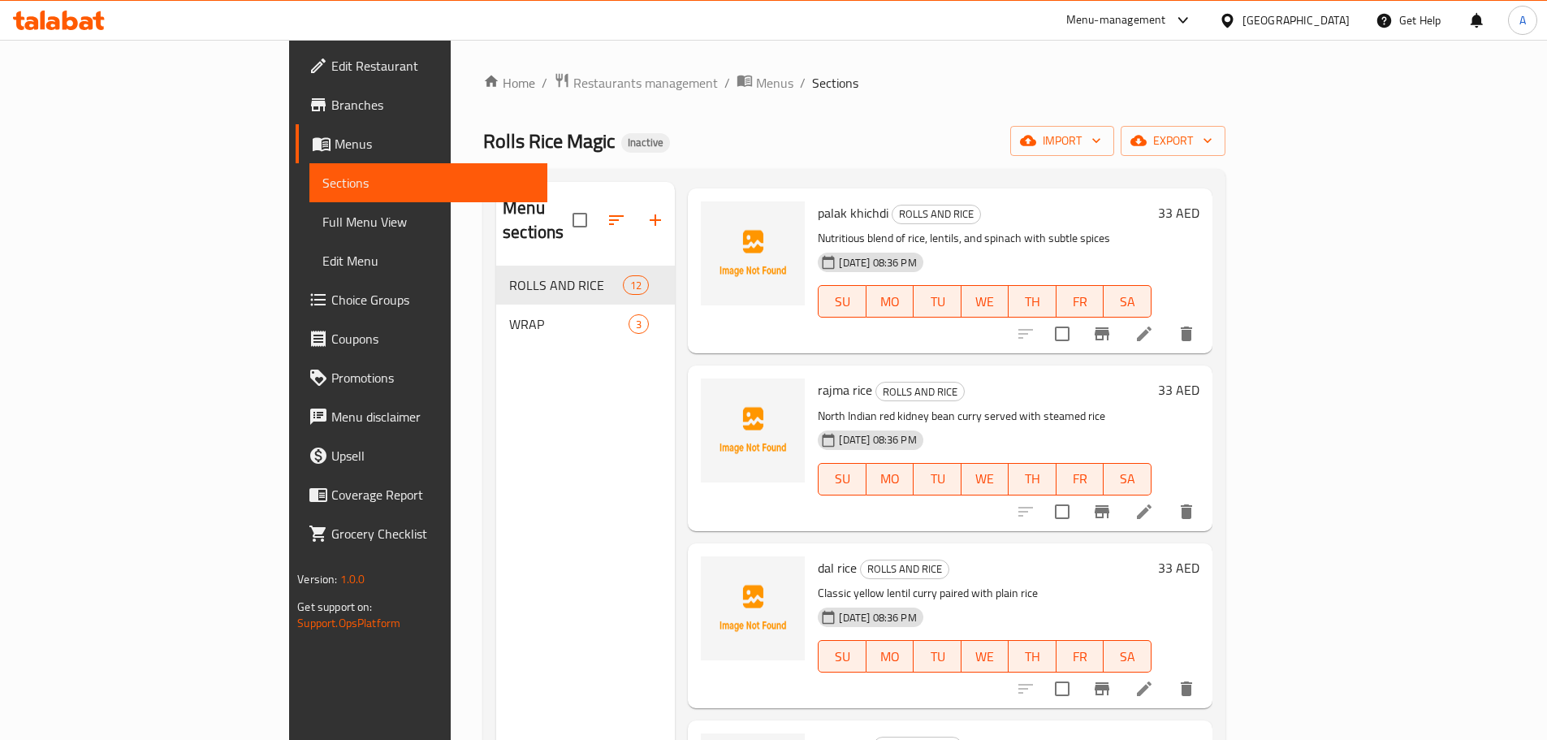
scroll to position [863, 0]
click at [1167, 495] on li at bounding box center [1143, 509] width 45 height 29
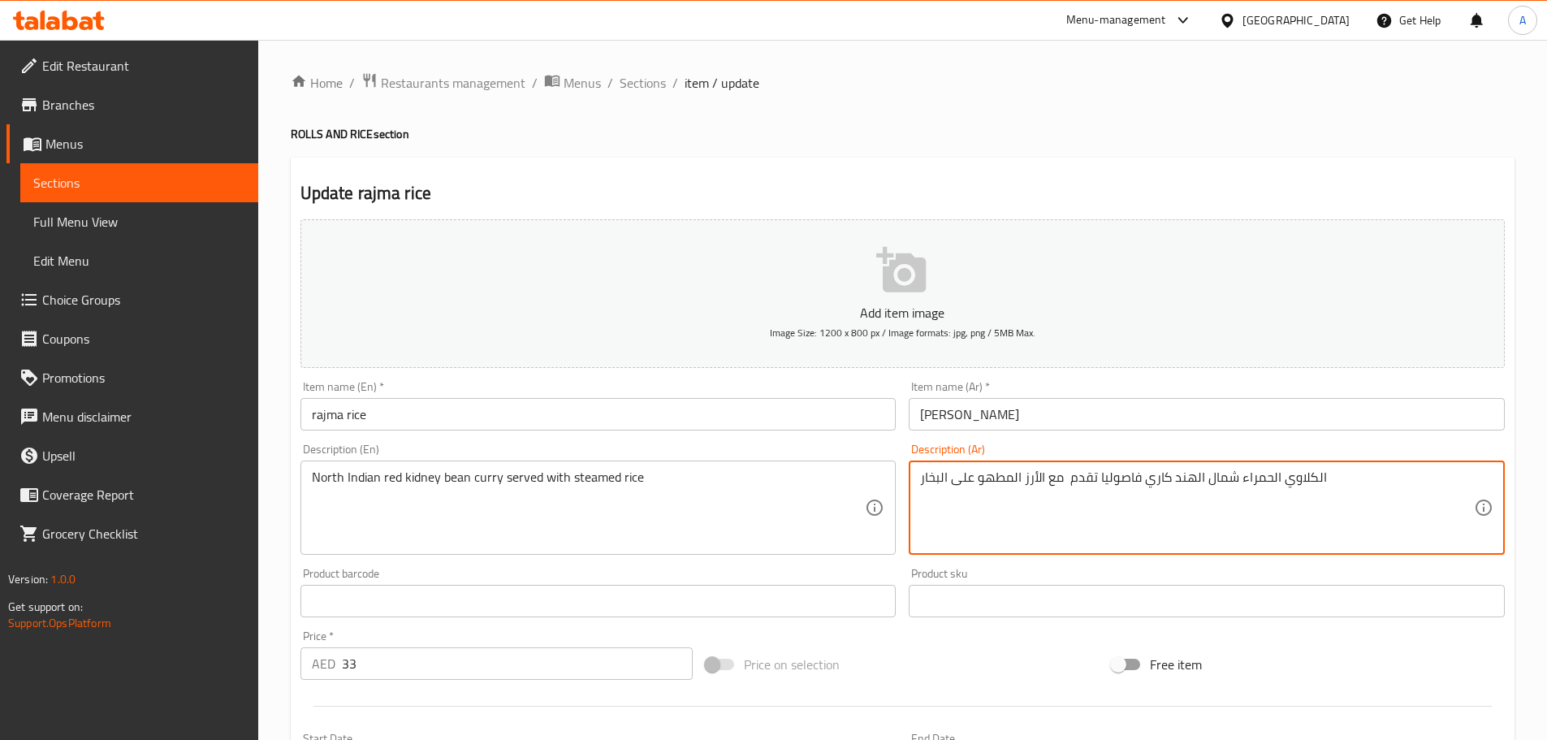
click at [1124, 480] on textarea "الكلاوي الحمراء شمال الهند كاري فاصوليا تقدم مع الأرز المطهو على البخار" at bounding box center [1197, 507] width 554 height 77
click at [1128, 477] on textarea "الكلاوي الحمراء شمال الهند كاري فاصوليا تقدم مع الأرز المطهو على البخار" at bounding box center [1197, 507] width 554 height 77
click at [1264, 479] on textarea "الكلاوي الحمراء شمال ال[GEOGRAPHIC_DATA] كاري تقدم مع الأرز المطهو على البخار" at bounding box center [1197, 507] width 554 height 77
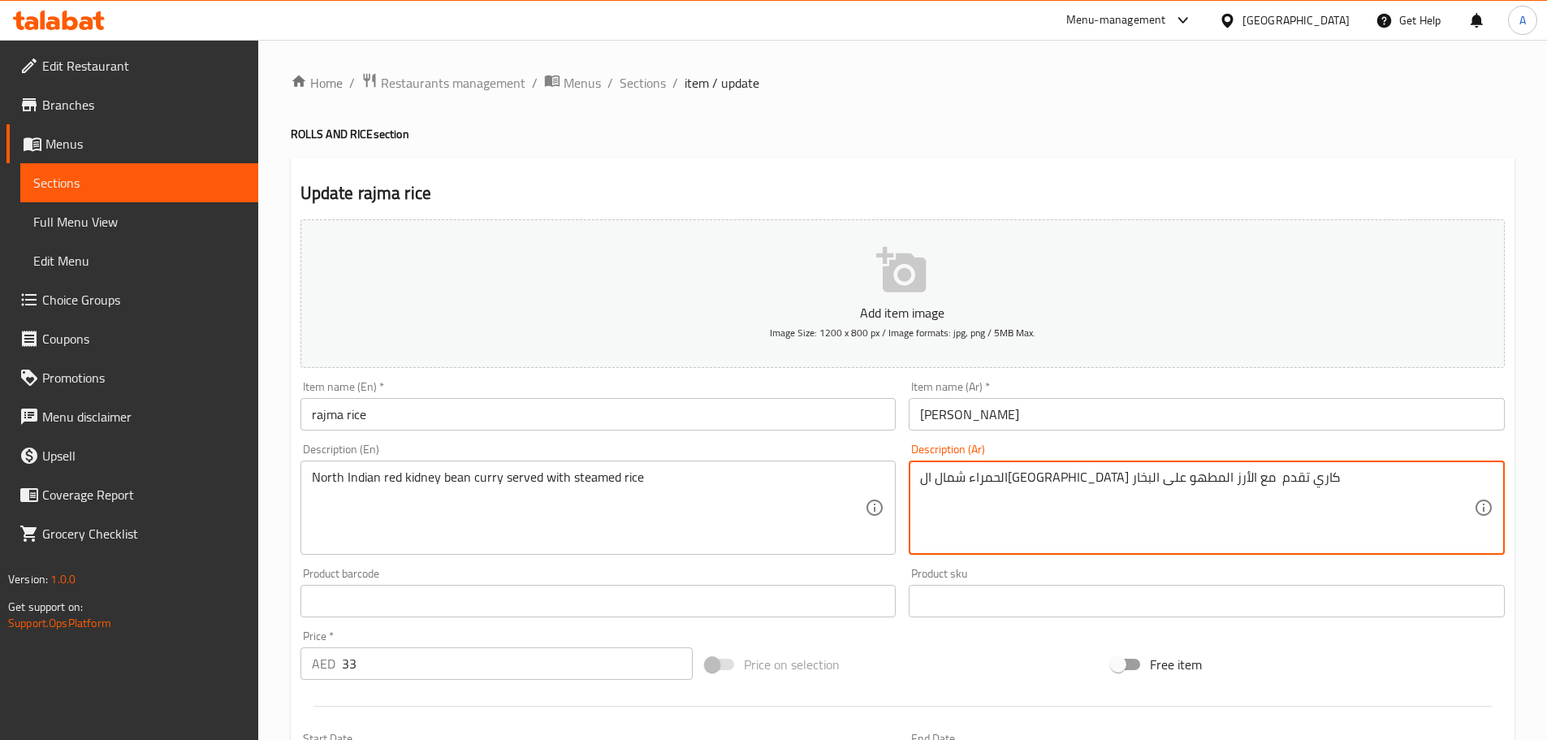
click at [1214, 479] on textarea "الحمراء شمال ال[GEOGRAPHIC_DATA] كاري تقدم مع الأرز المطهو على البخار" at bounding box center [1197, 507] width 554 height 77
click at [1220, 471] on textarea "شمال الهند كاري تقدم مع الأرز المطهو على البخار" at bounding box center [1197, 507] width 554 height 77
paste textarea "فاصولياء حمراء"
click at [1106, 478] on textarea "فاصولياء حمراء شمال ال[GEOGRAPHIC_DATA] كاري تقدم مع الأرز المطهو على البخار" at bounding box center [1197, 507] width 554 height 77
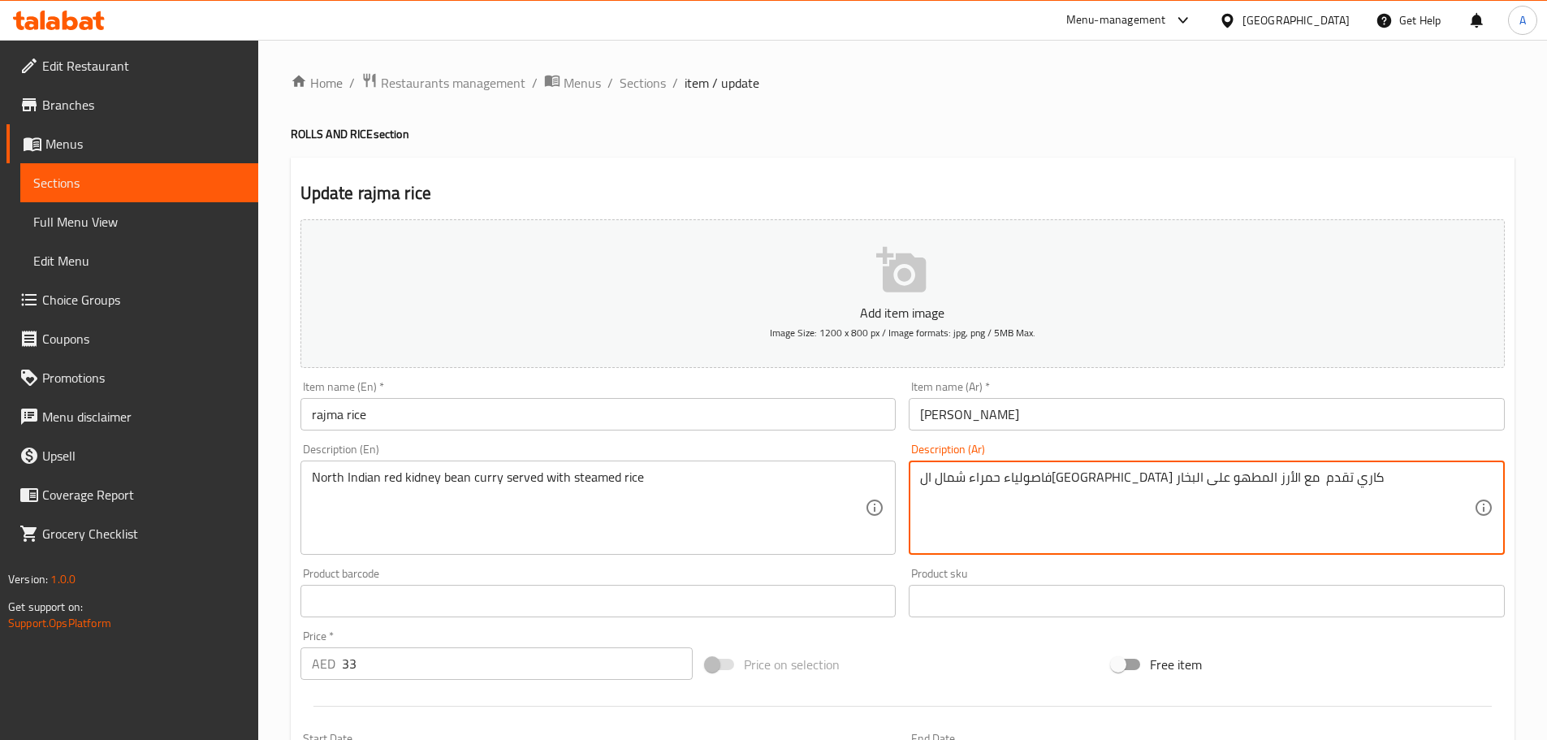
click at [1106, 478] on textarea "فاصولياء حمراء شمال ال[GEOGRAPHIC_DATA] كاري تقدم مع الأرز المطهو على البخار" at bounding box center [1197, 507] width 554 height 77
click at [1163, 476] on textarea "فاصولياء حمراء شمال الهند تقدم مع الأرز المطهو على البخار" at bounding box center [1197, 507] width 554 height 77
paste textarea "كاري"
click at [1184, 478] on textarea "فاصولياء حمراء كاري شمال ال[GEOGRAPHIC_DATA] تقدم مع الأرز المطهو على البخار" at bounding box center [1197, 507] width 554 height 77
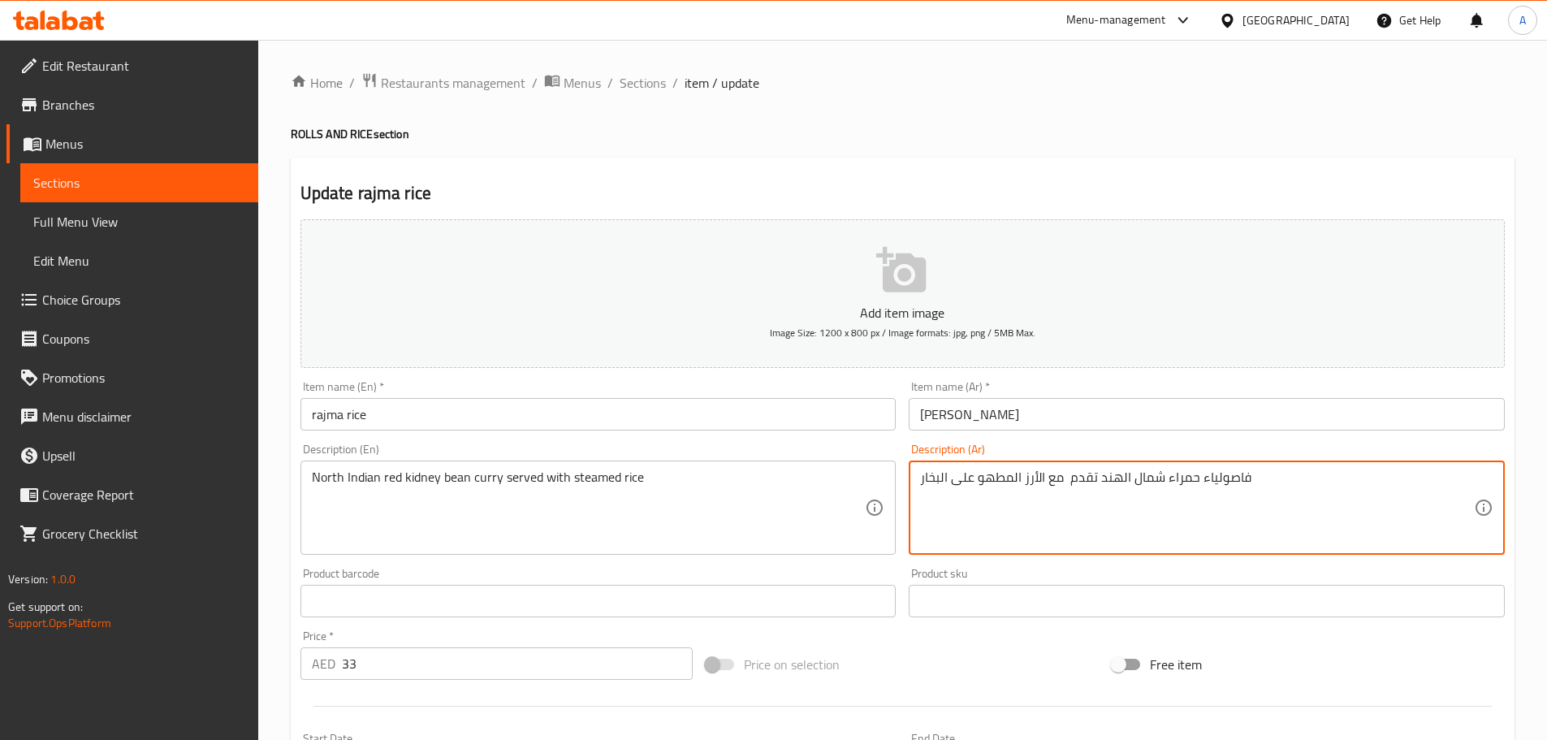
paste textarea "كاري"
type textarea "كاري فاصولياء حمراء شمال ال[GEOGRAPHIC_DATA] تقدم مع الأرز المطهو على البخار"
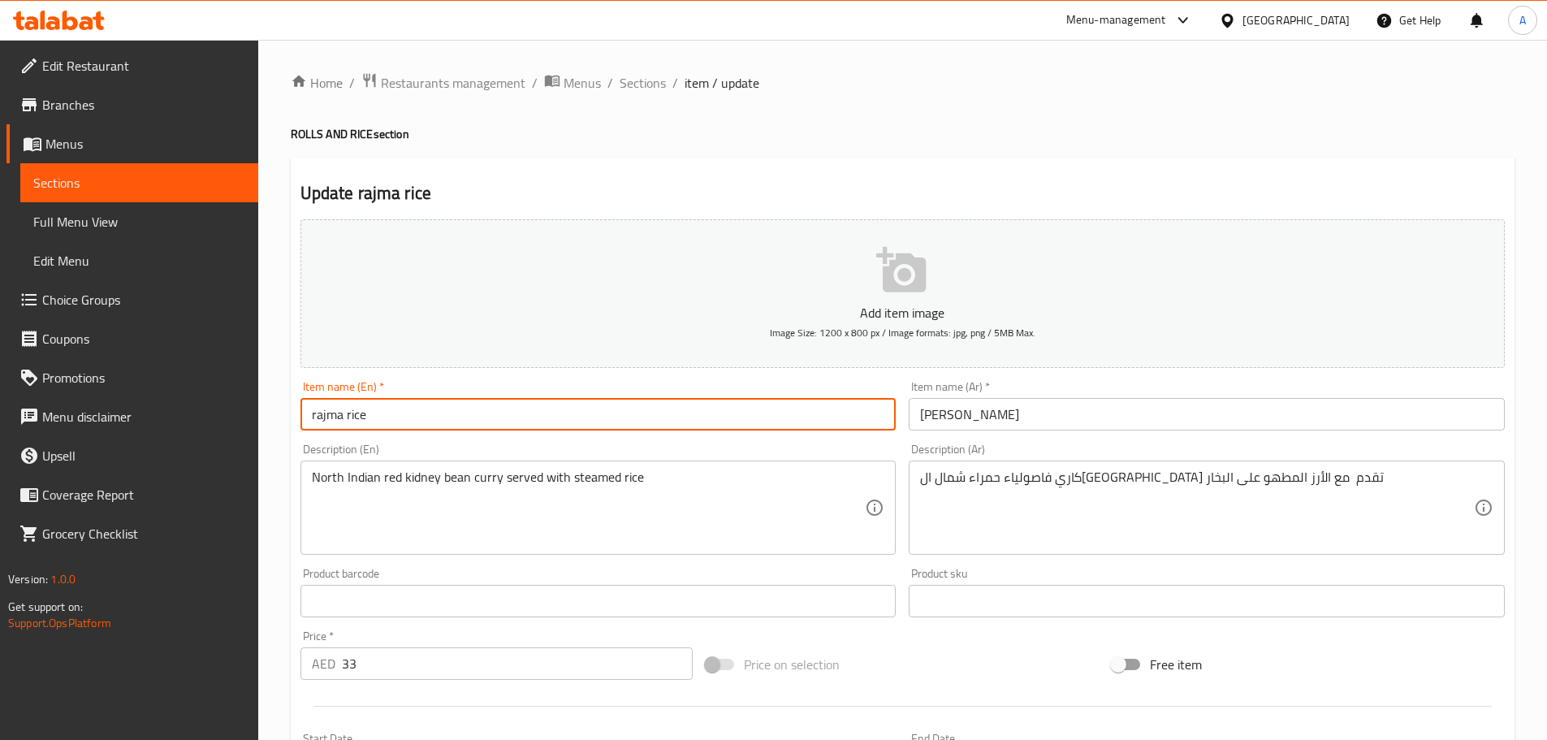
click at [758, 418] on input "rajma rice" at bounding box center [598, 414] width 596 height 32
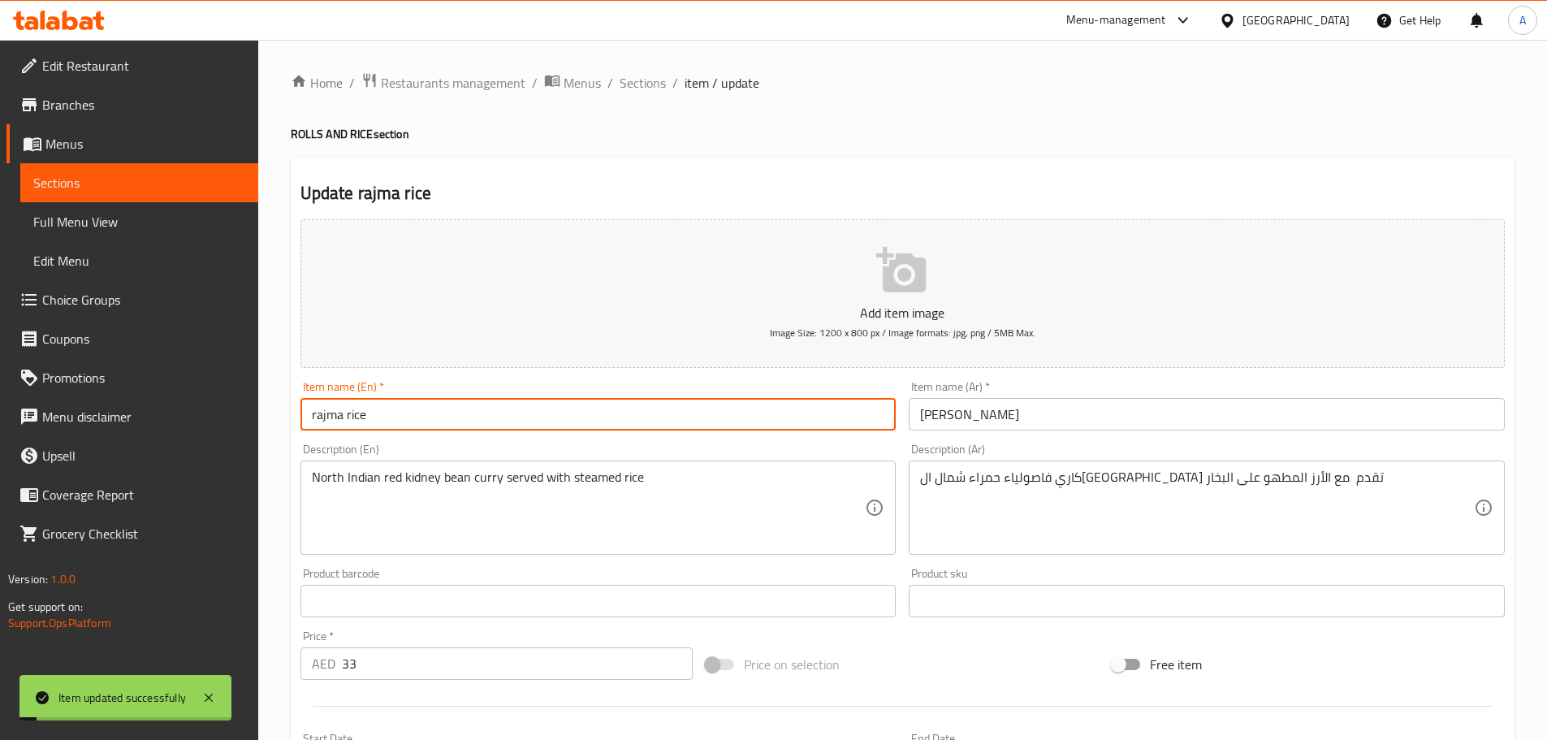
drag, startPoint x: 136, startPoint y: 210, endPoint x: 158, endPoint y: 219, distance: 23.7
click at [136, 210] on link "Full Menu View" at bounding box center [139, 221] width 238 height 39
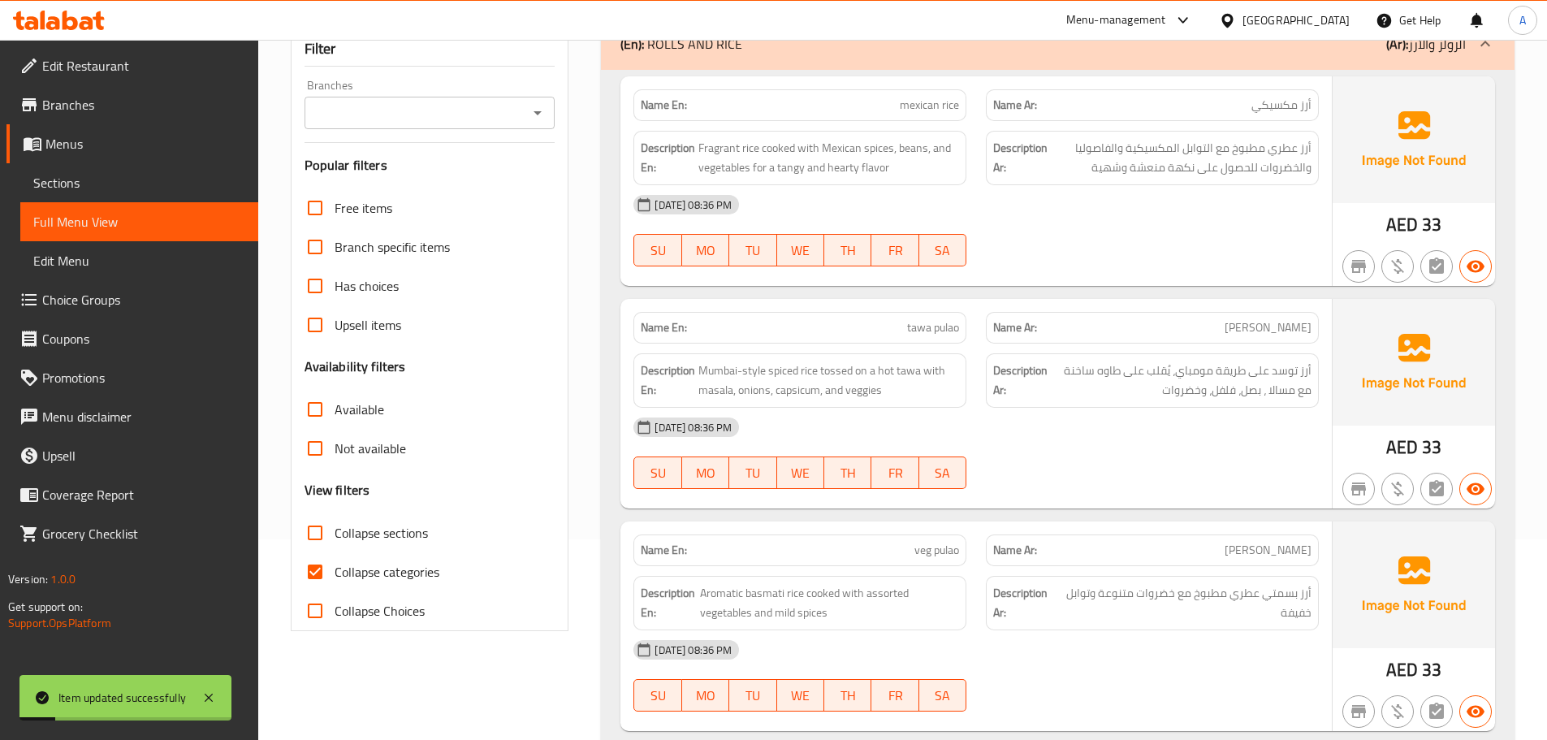
scroll to position [325, 0]
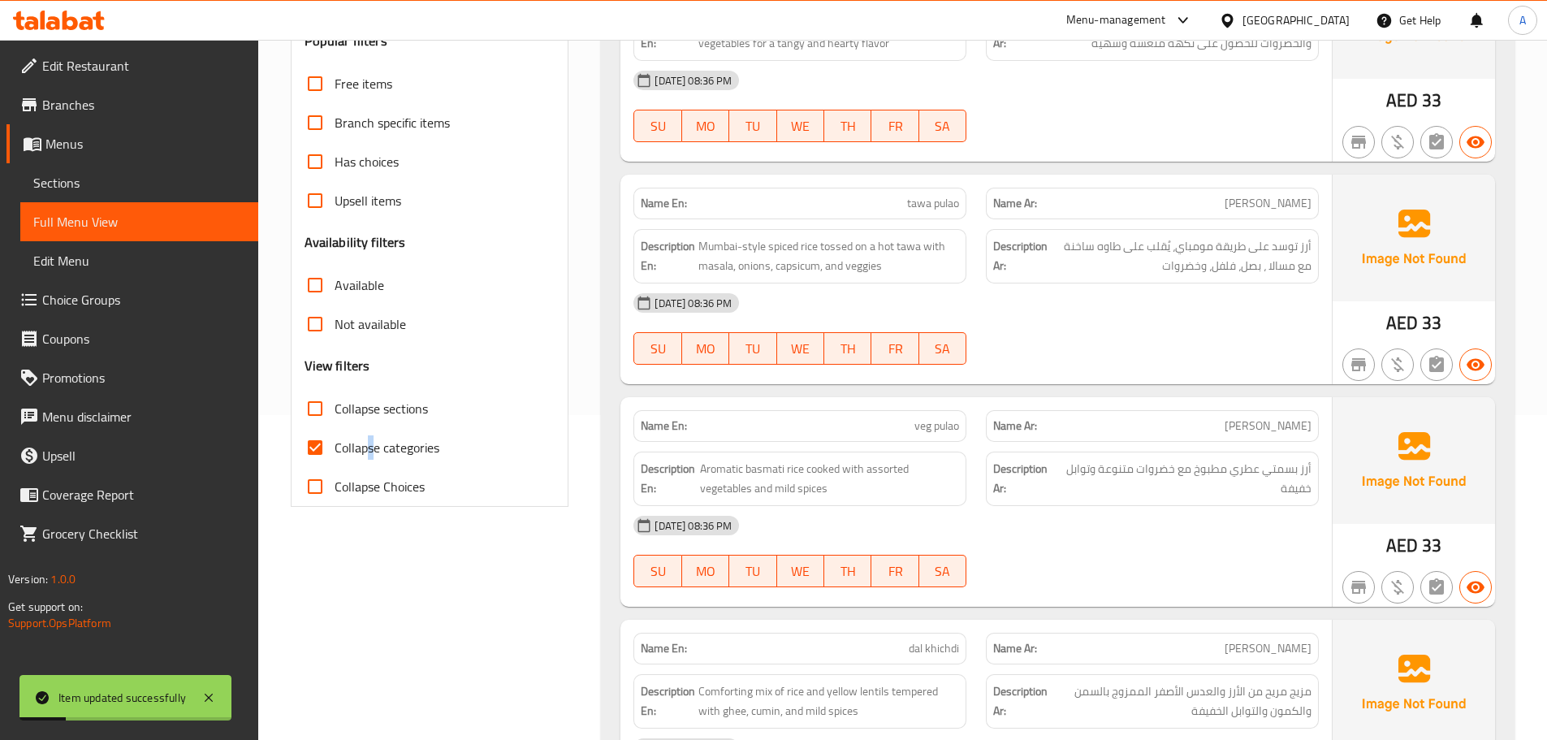
click at [368, 441] on span "Collapse categories" at bounding box center [386, 447] width 105 height 19
click at [398, 457] on span "Collapse categories" at bounding box center [386, 447] width 105 height 19
click at [334, 457] on input "Collapse categories" at bounding box center [315, 447] width 39 height 39
checkbox input "false"
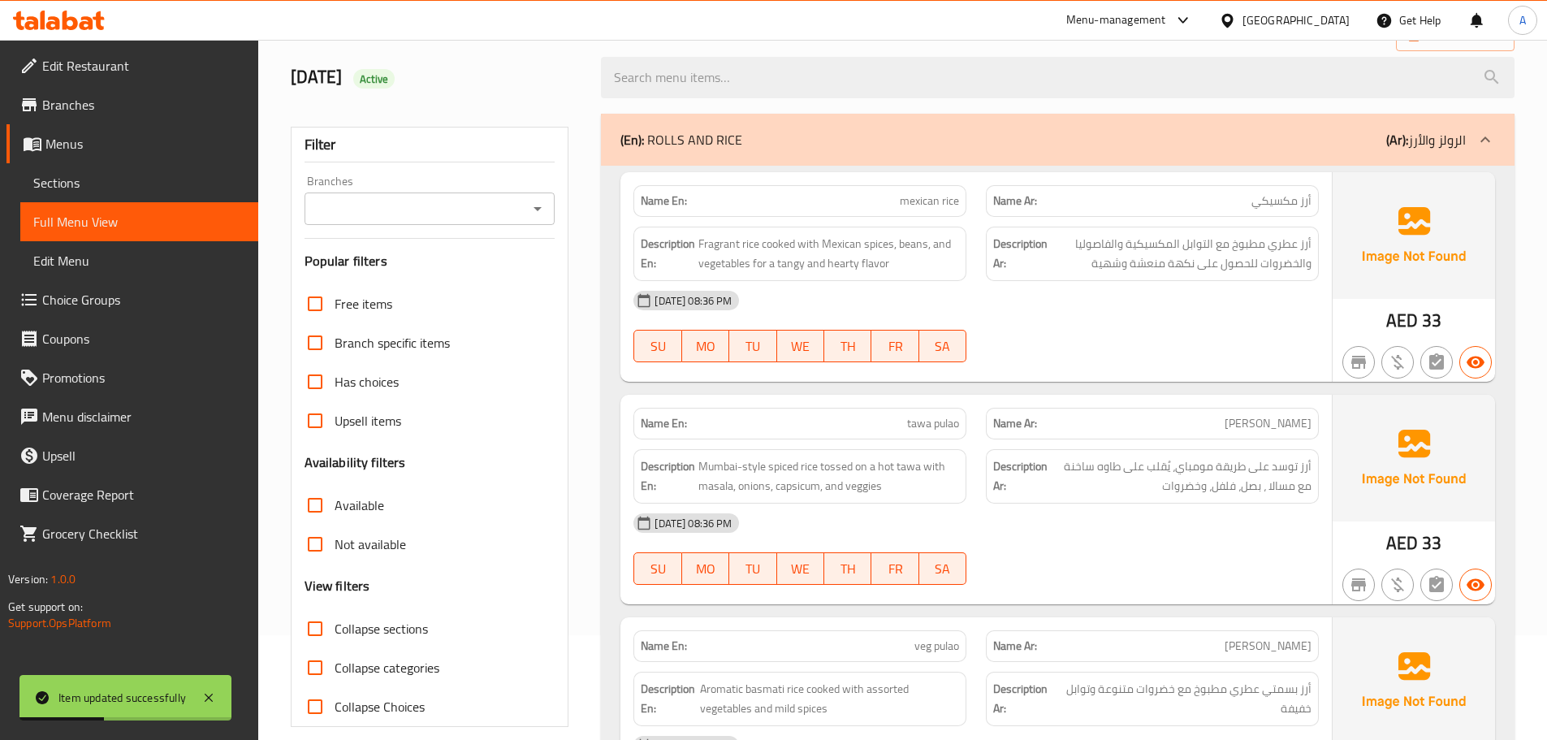
scroll to position [0, 0]
